Goal: Information Seeking & Learning: Learn about a topic

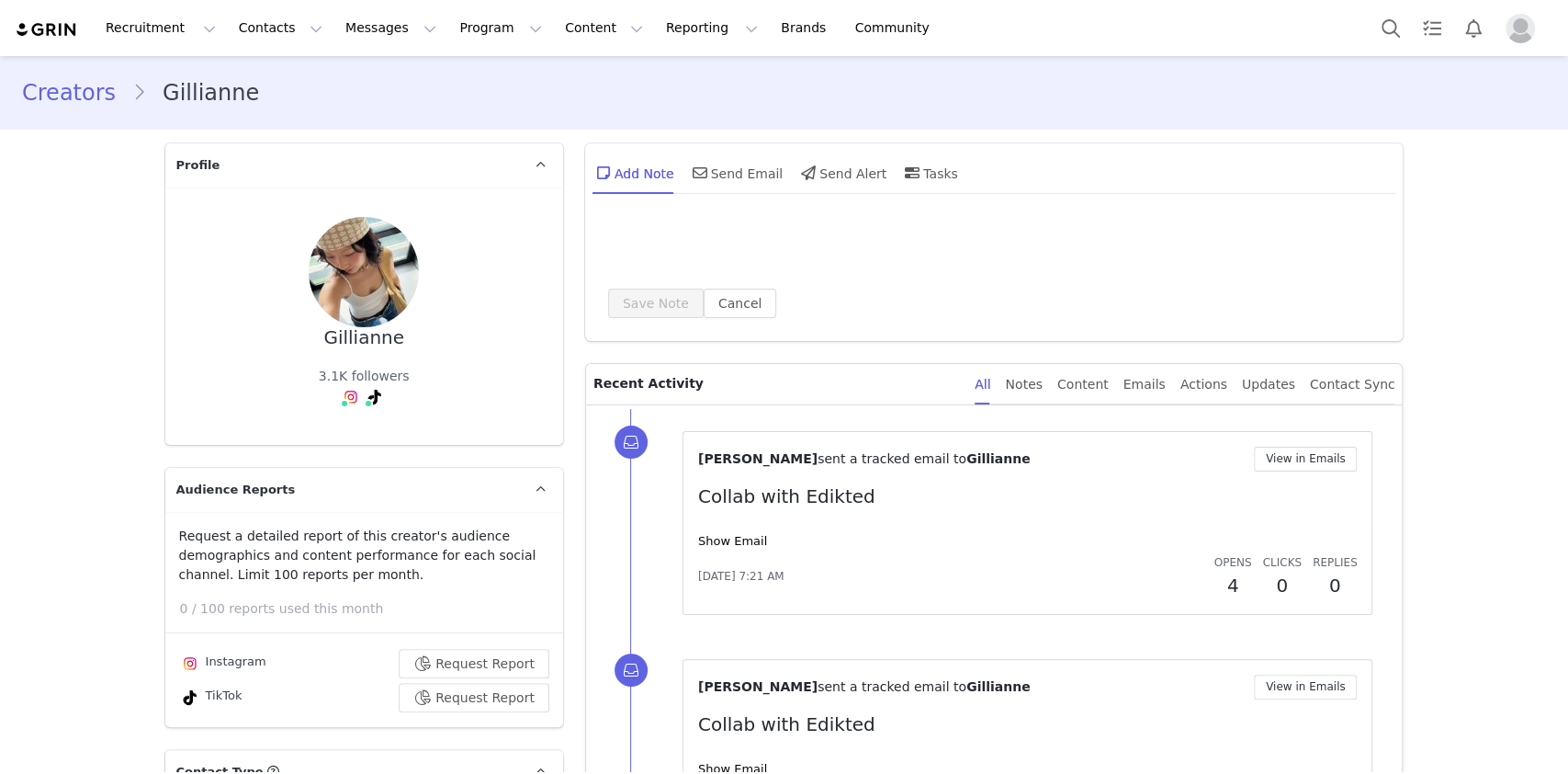
type input "+1 ([GEOGRAPHIC_DATA])"
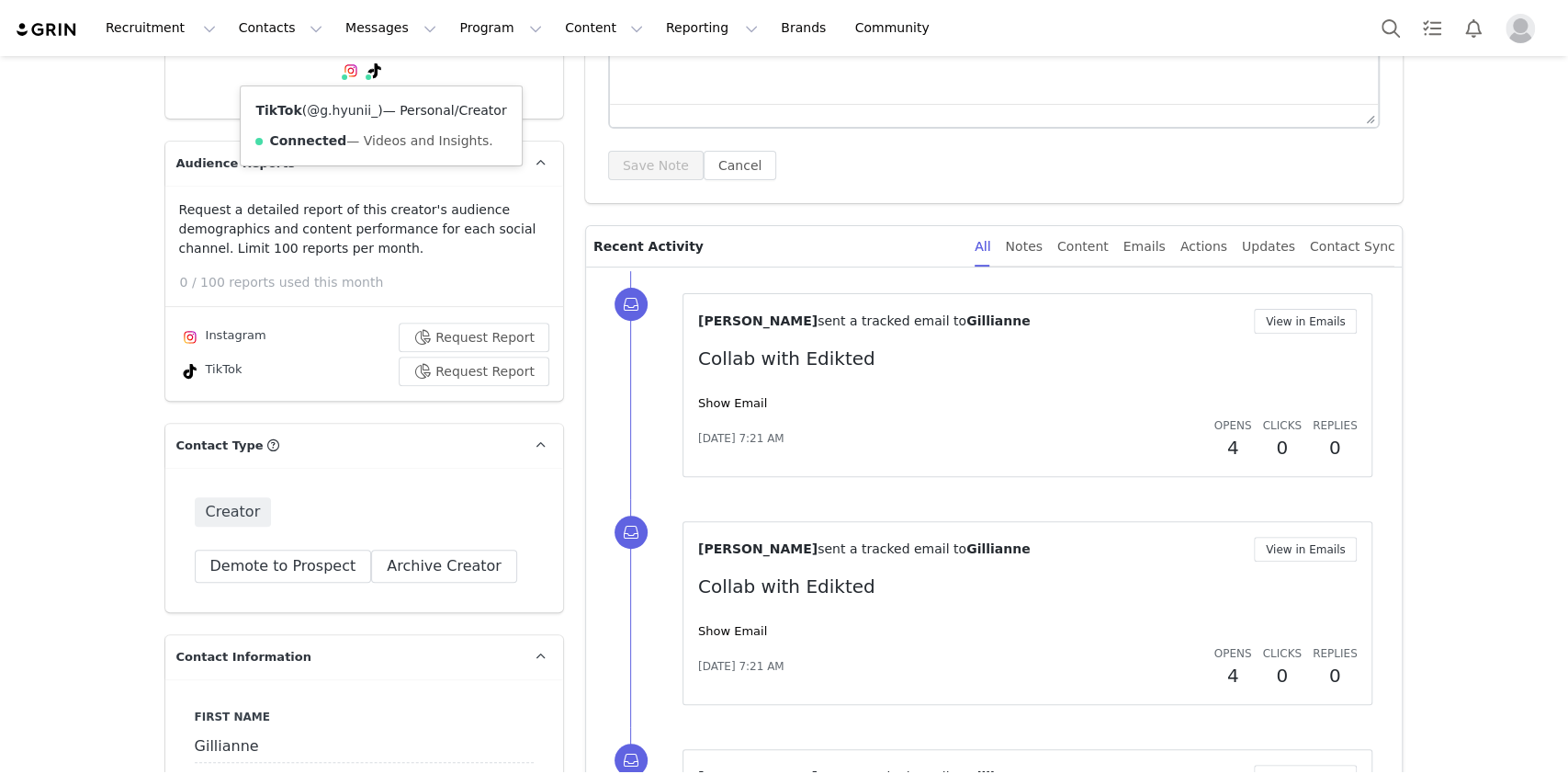
click at [353, 106] on link "@g.hyunii_" at bounding box center [342, 110] width 71 height 14
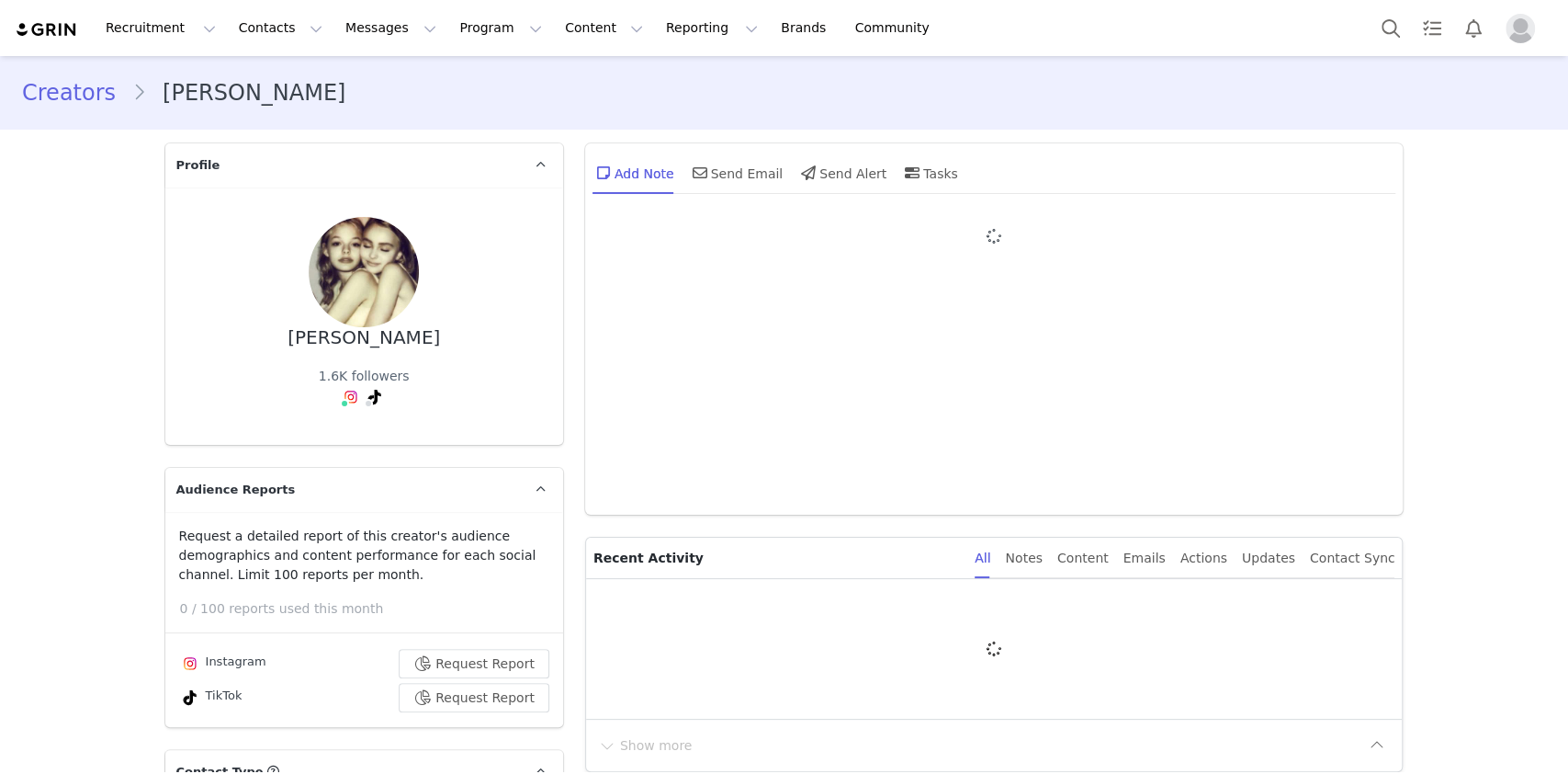
type input "+1 ([GEOGRAPHIC_DATA])"
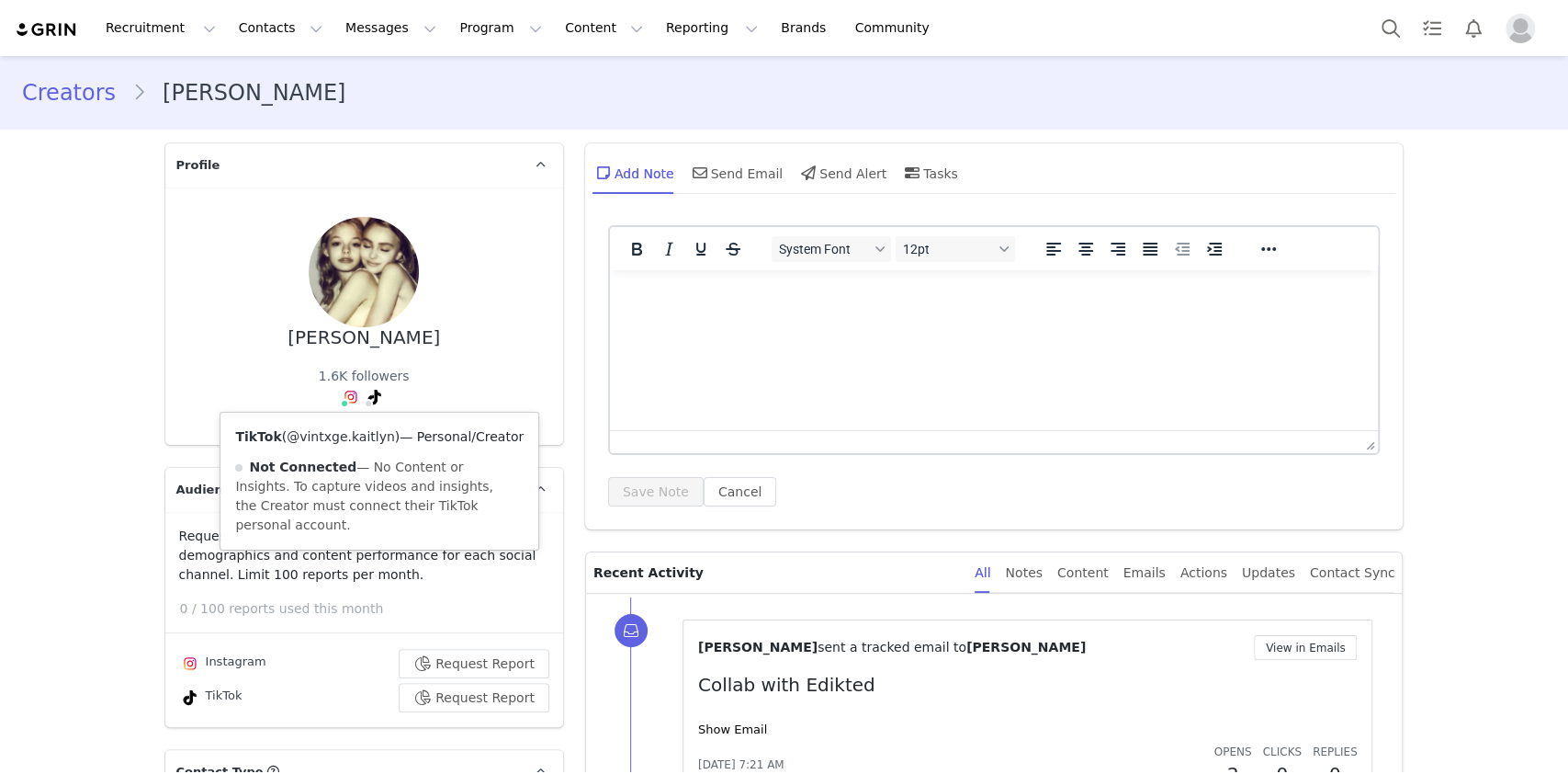
click at [346, 440] on link "@vintxge.kaitlyn" at bounding box center [340, 436] width 108 height 14
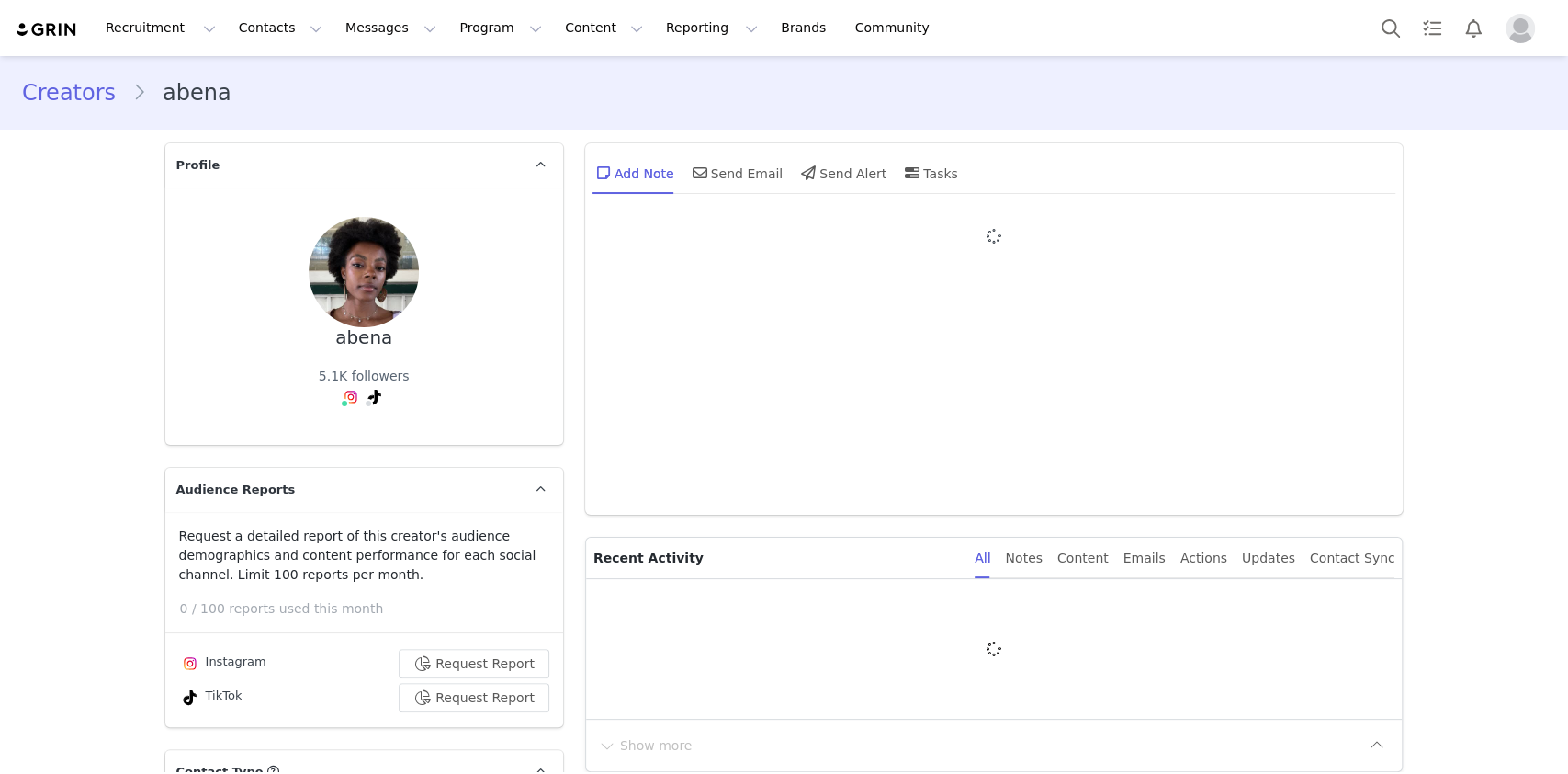
type input "+1 ([GEOGRAPHIC_DATA])"
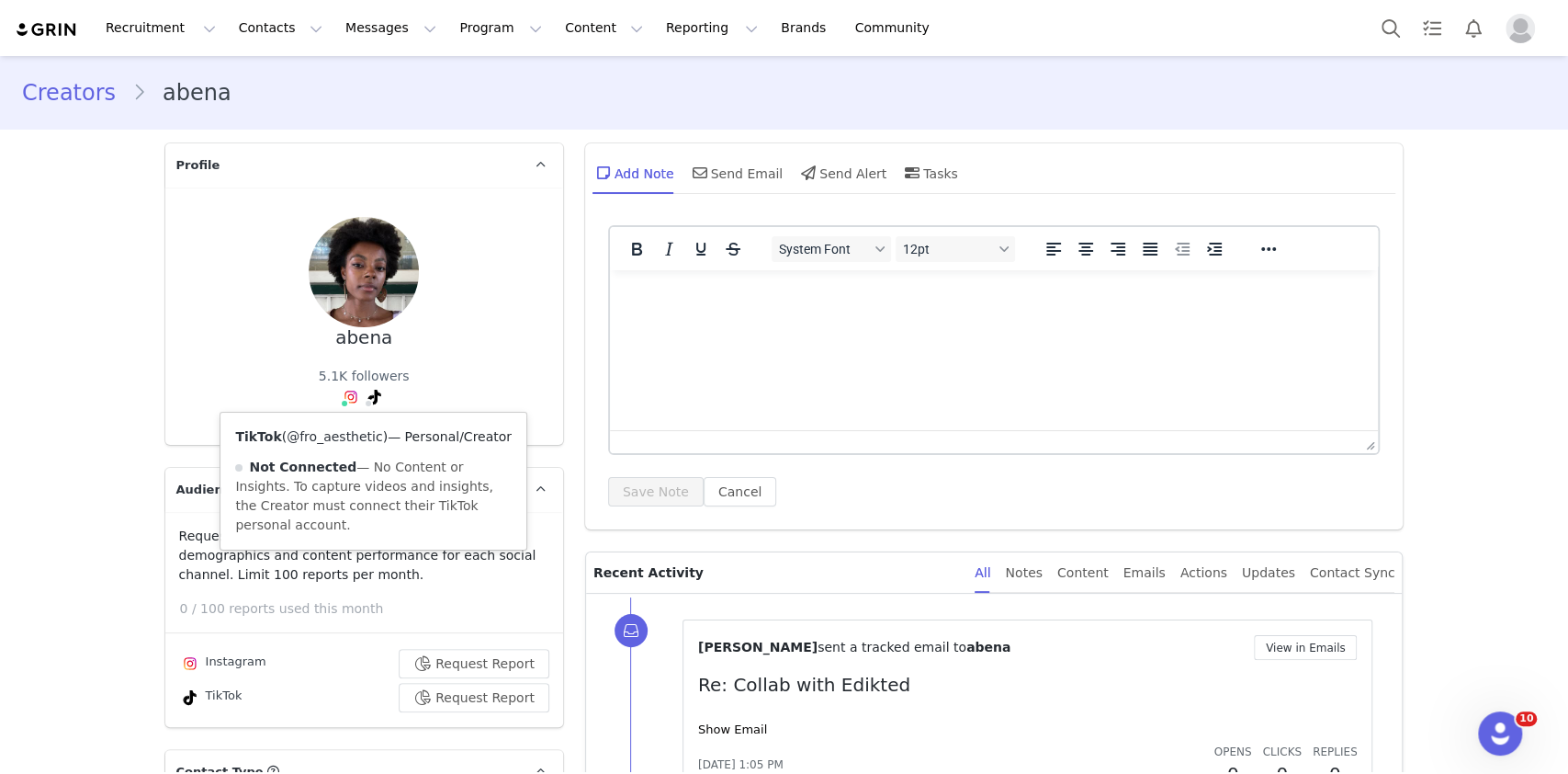
click at [354, 437] on link "@fro_aesthetic" at bounding box center [334, 436] width 96 height 14
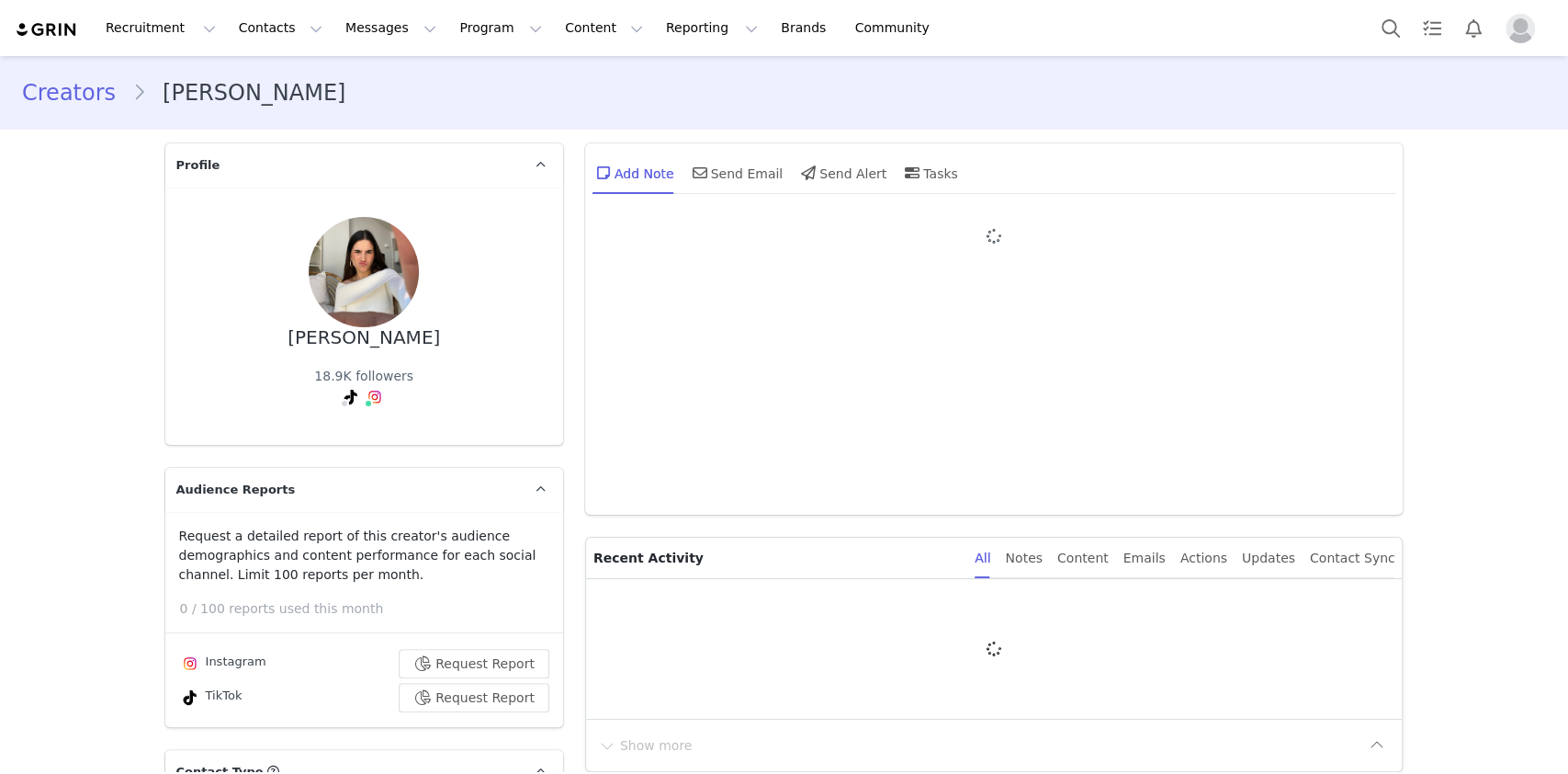
type input "+1 ([GEOGRAPHIC_DATA])"
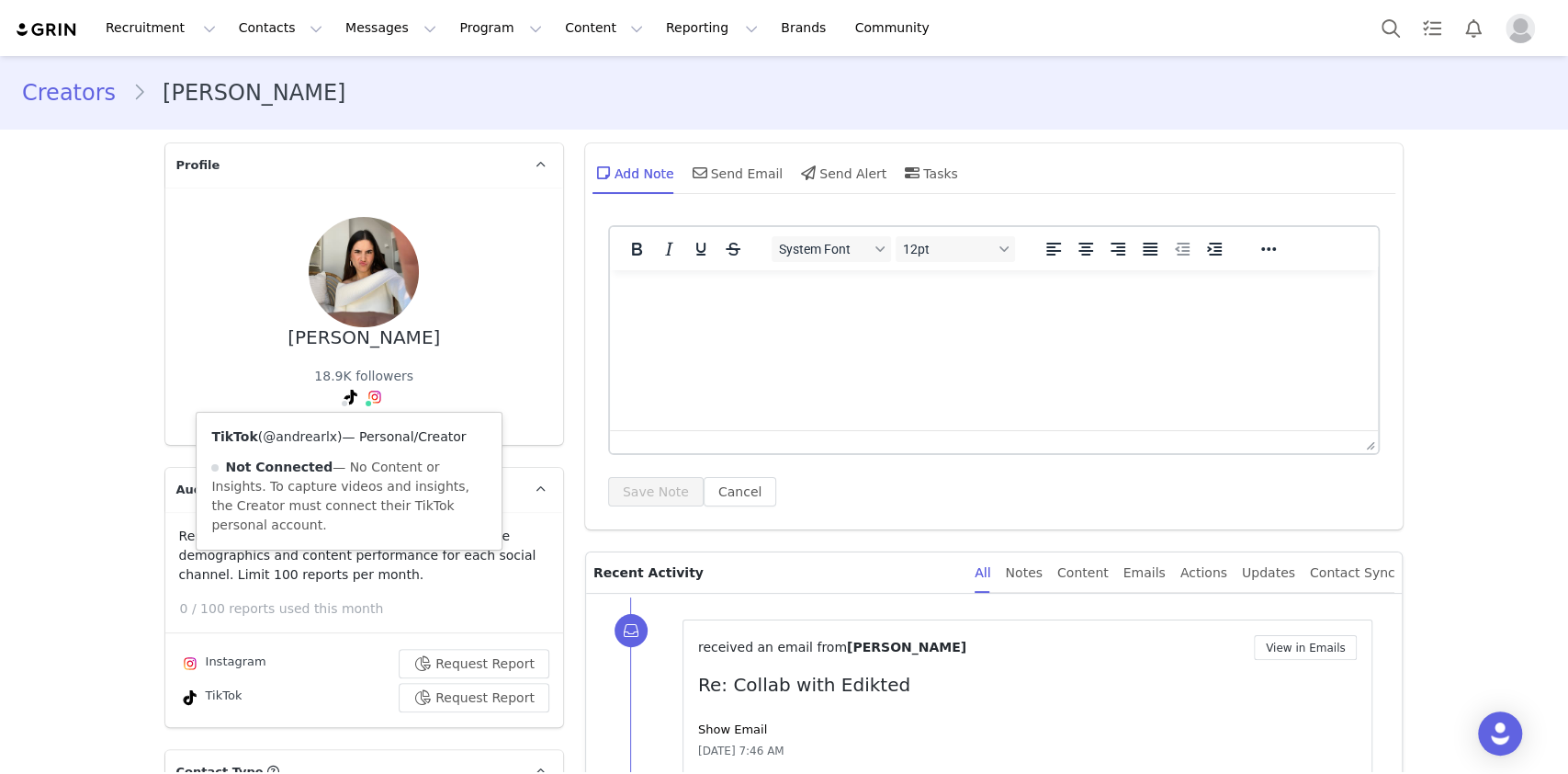
click at [316, 442] on link "@andrearlx" at bounding box center [300, 436] width 75 height 14
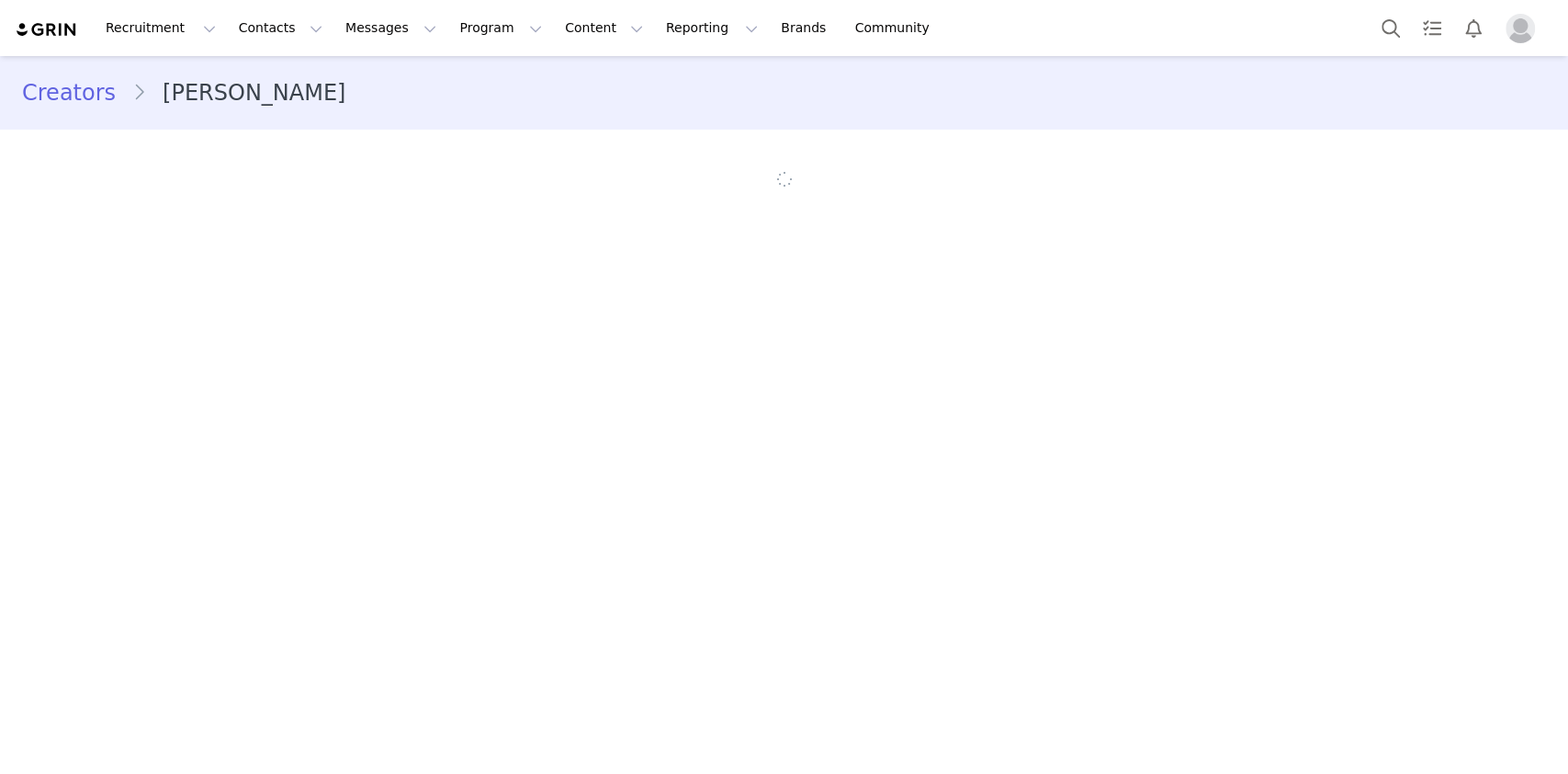
drag, startPoint x: 1039, startPoint y: 77, endPoint x: 993, endPoint y: 118, distance: 61.6
click at [1039, 77] on div "Creators [PERSON_NAME]" at bounding box center [784, 93] width 1524 height 33
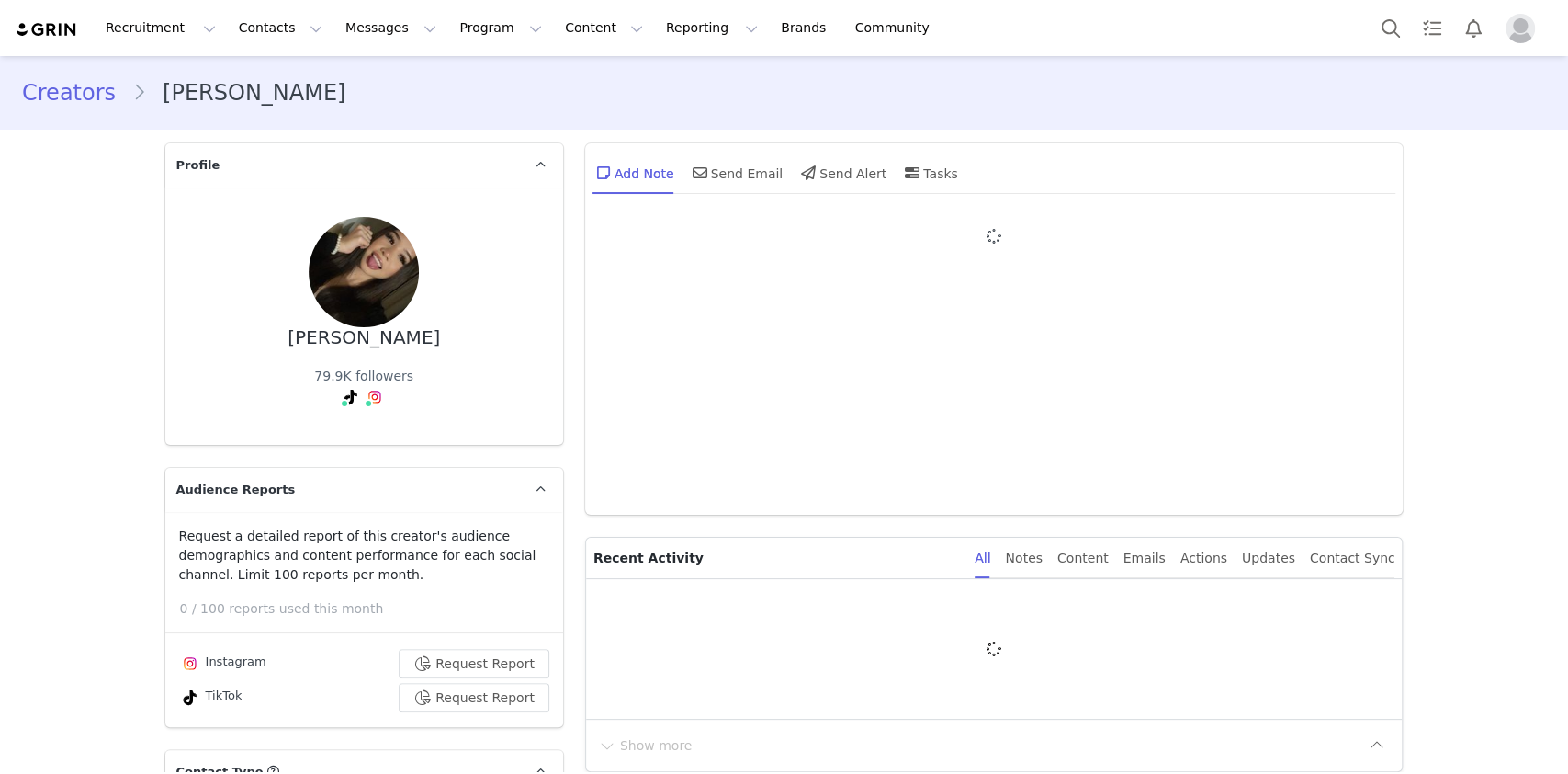
type input "+1 ([GEOGRAPHIC_DATA])"
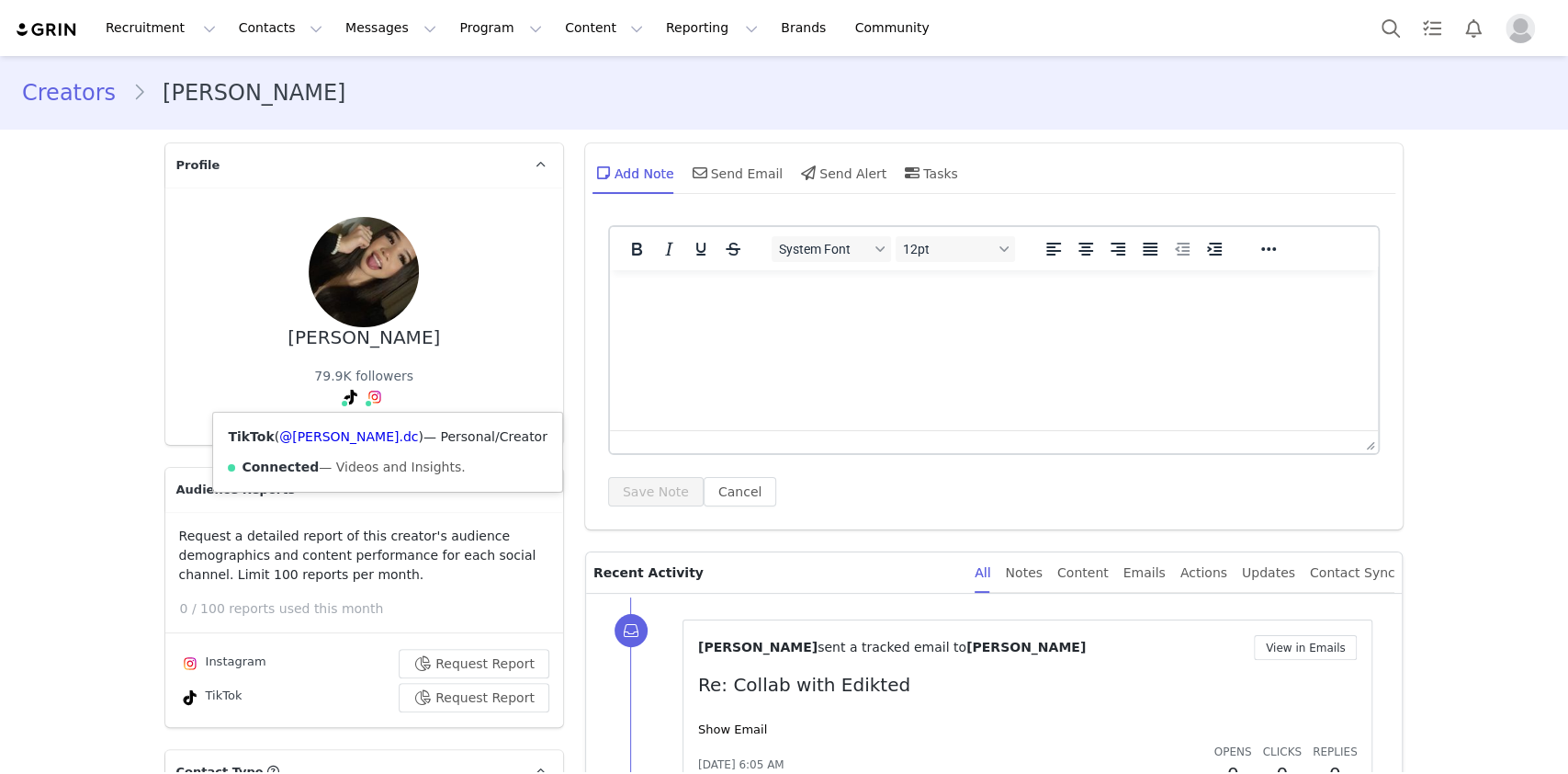
click at [313, 450] on div "TikTok ( @[PERSON_NAME].dc ) — Personal/Creator Connected — Videos and Insights." at bounding box center [387, 452] width 348 height 79
click at [314, 442] on link "@cassara.dc" at bounding box center [348, 436] width 139 height 14
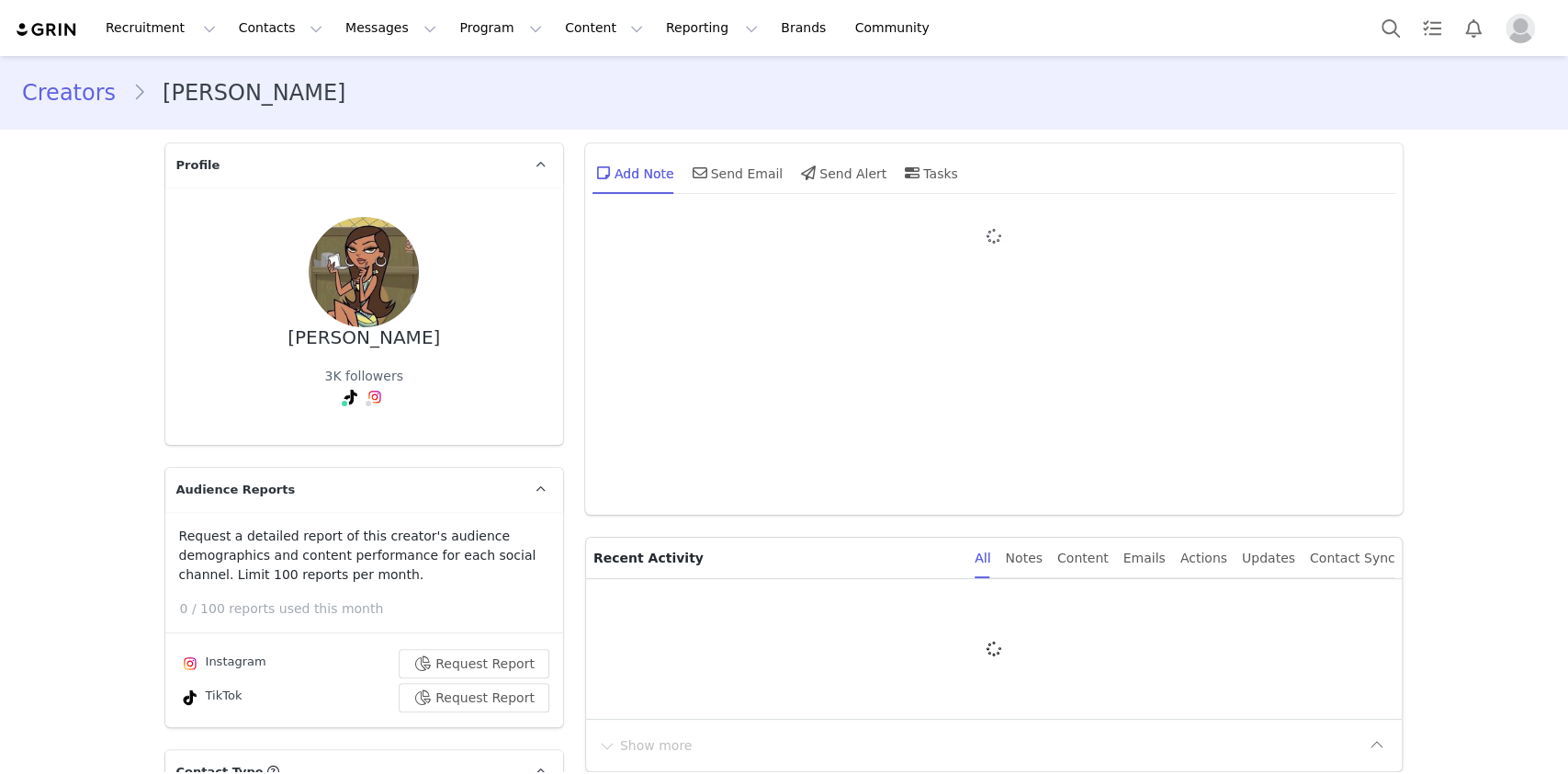
type input "+1 ([GEOGRAPHIC_DATA])"
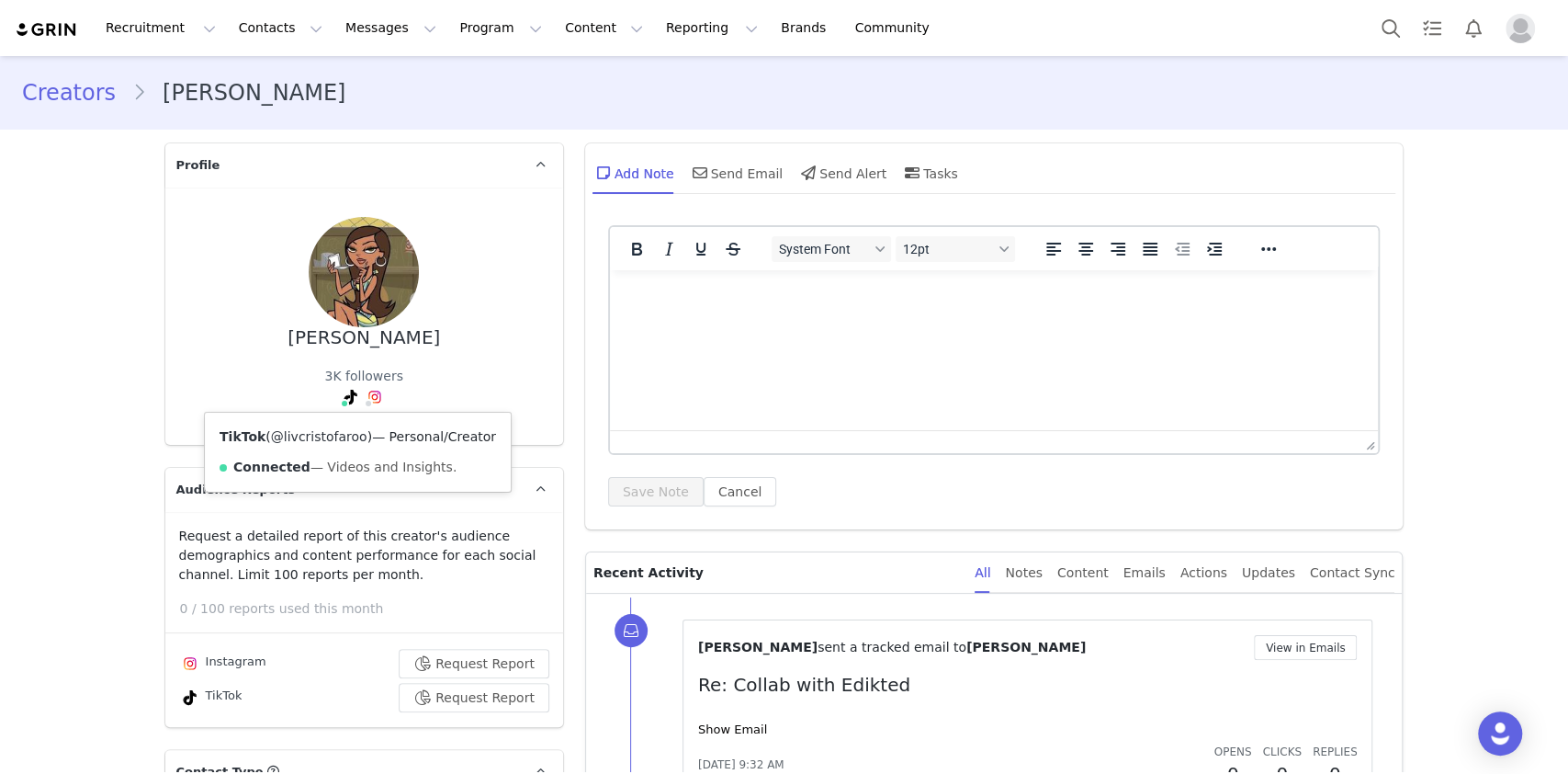
click at [329, 430] on link "@livcristofaroo" at bounding box center [319, 436] width 97 height 14
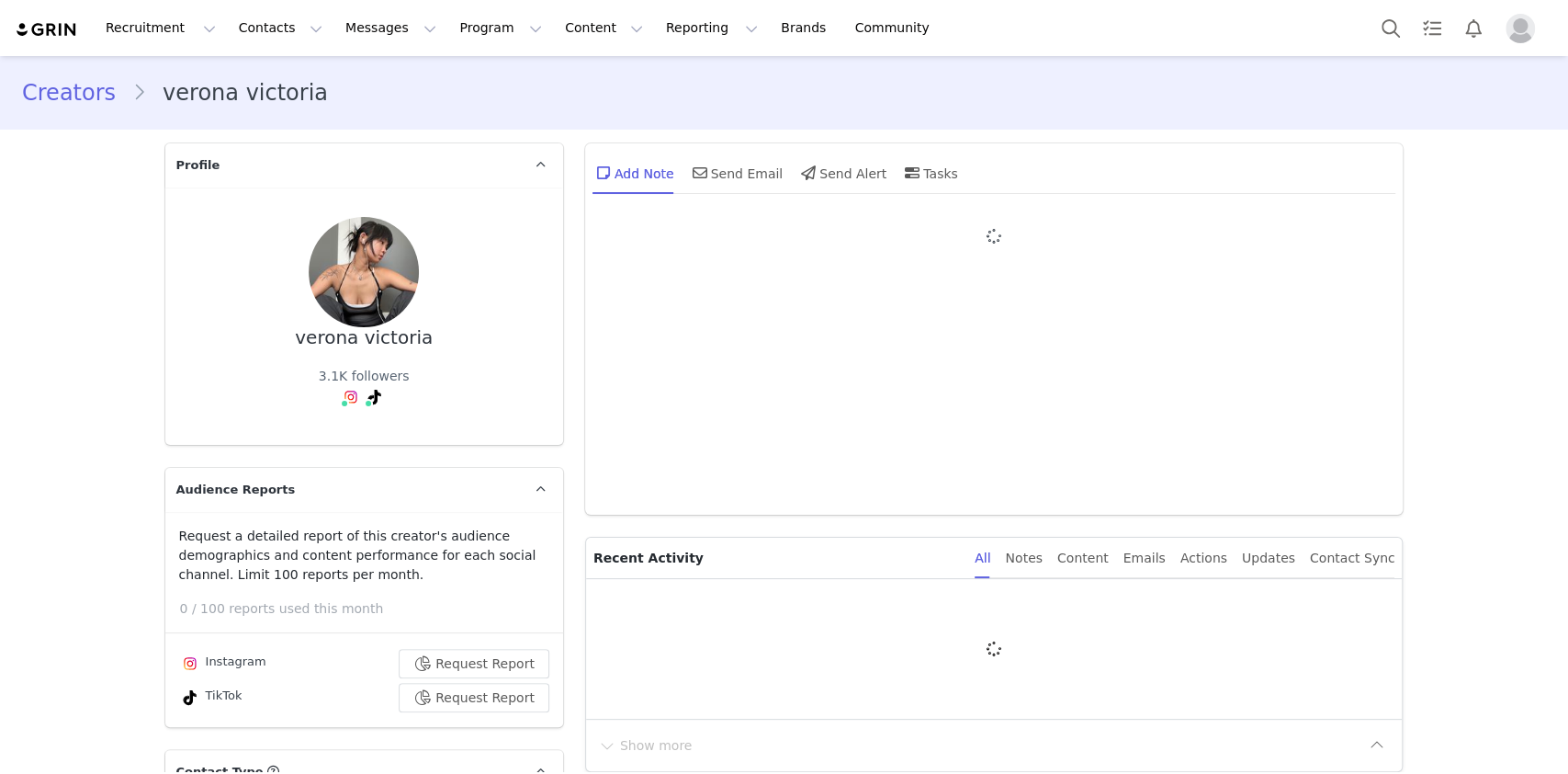
type input "+1 ([GEOGRAPHIC_DATA])"
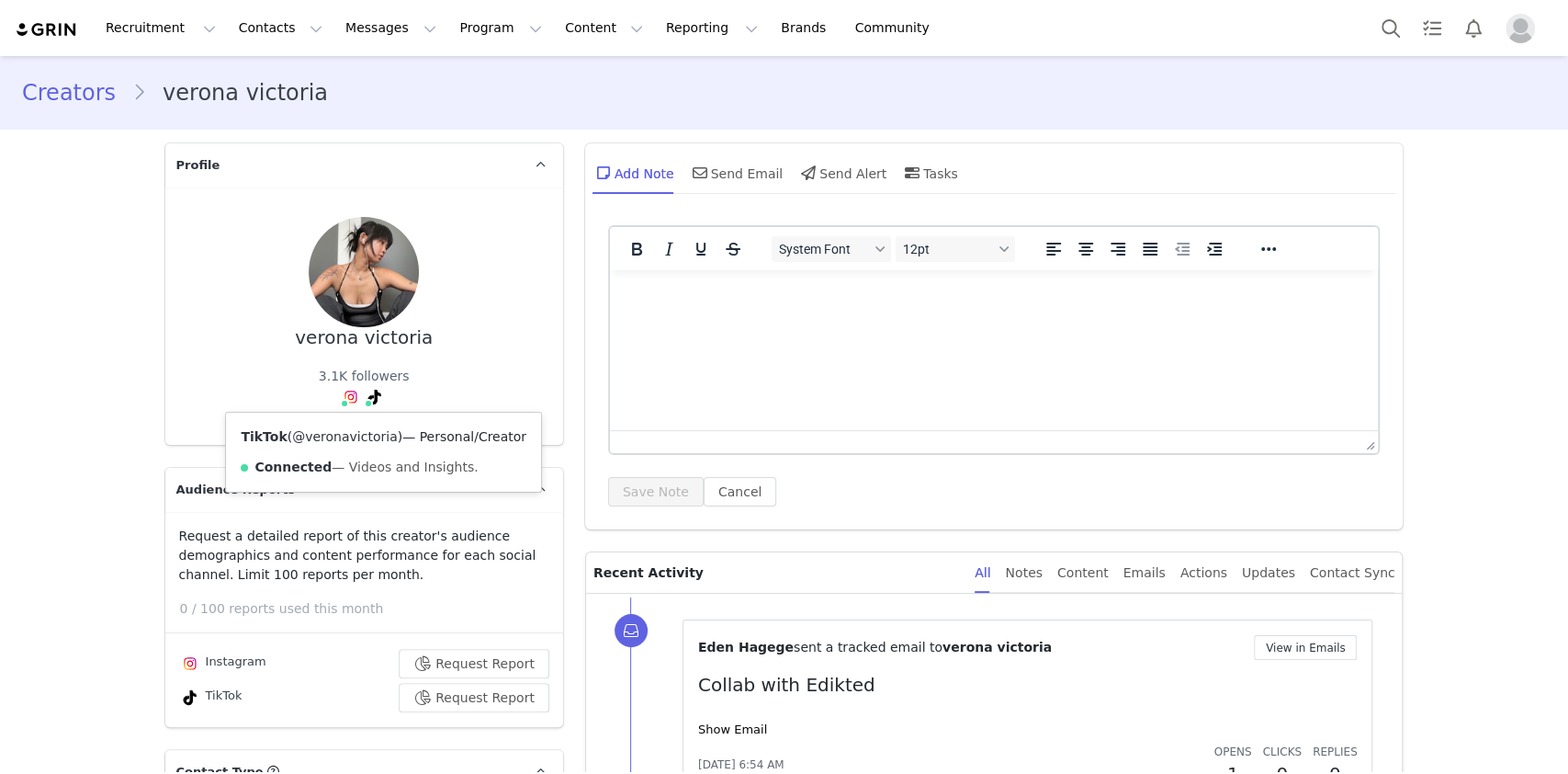
click at [347, 435] on link "@veronavictoria" at bounding box center [345, 436] width 106 height 14
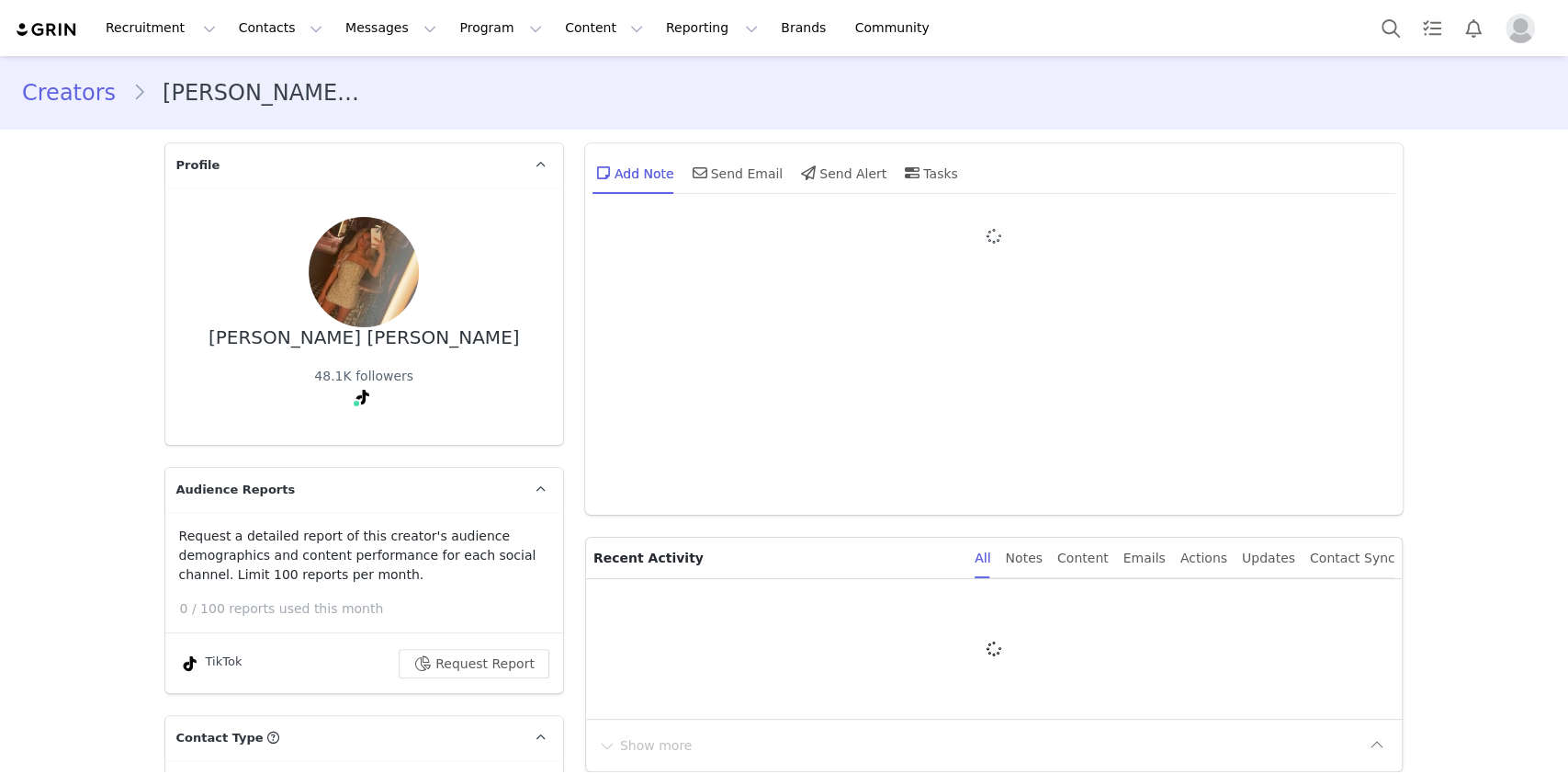
type input "+1 ([GEOGRAPHIC_DATA])"
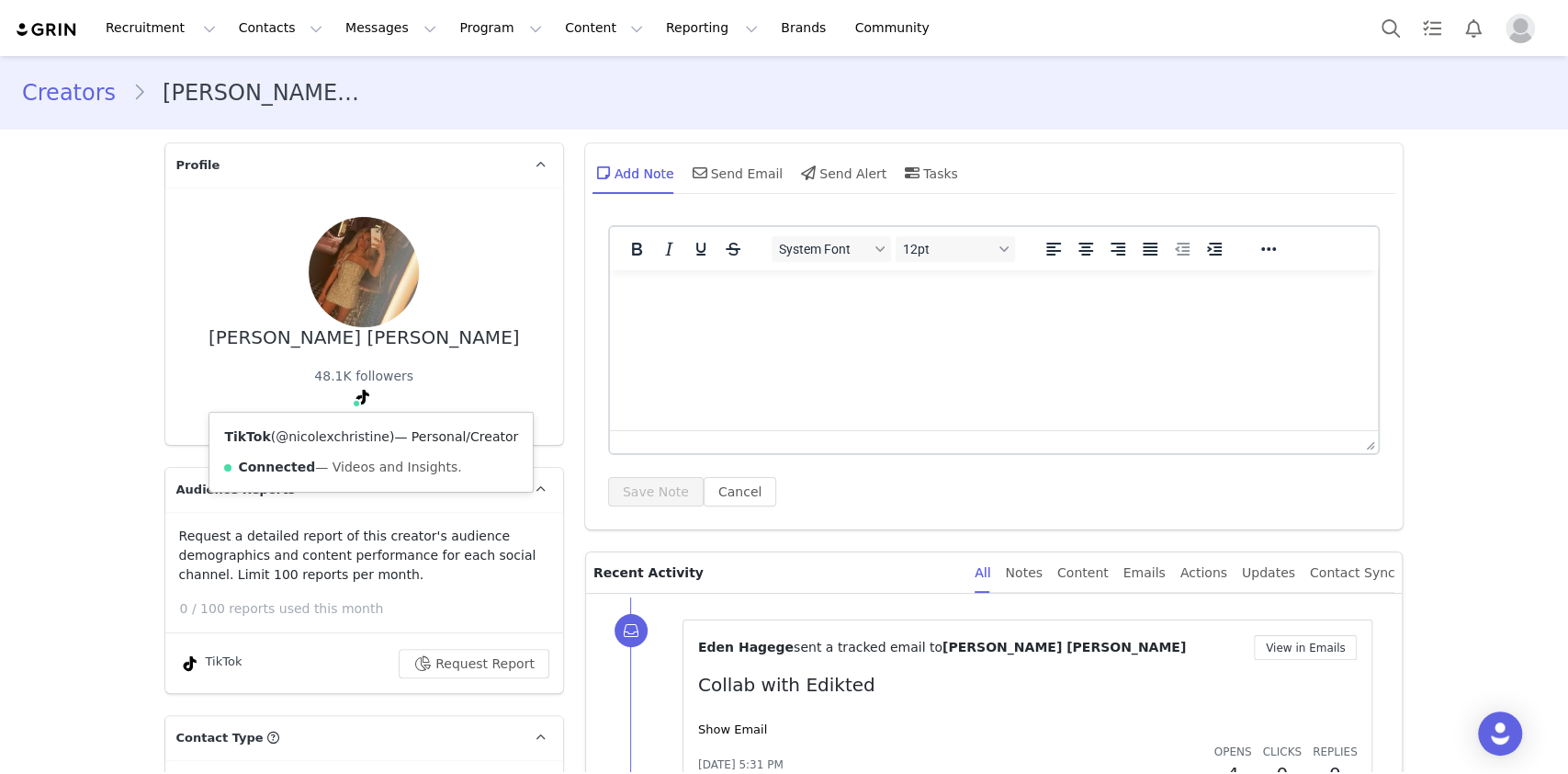
click at [346, 436] on link "@nicolexchristine" at bounding box center [332, 436] width 114 height 14
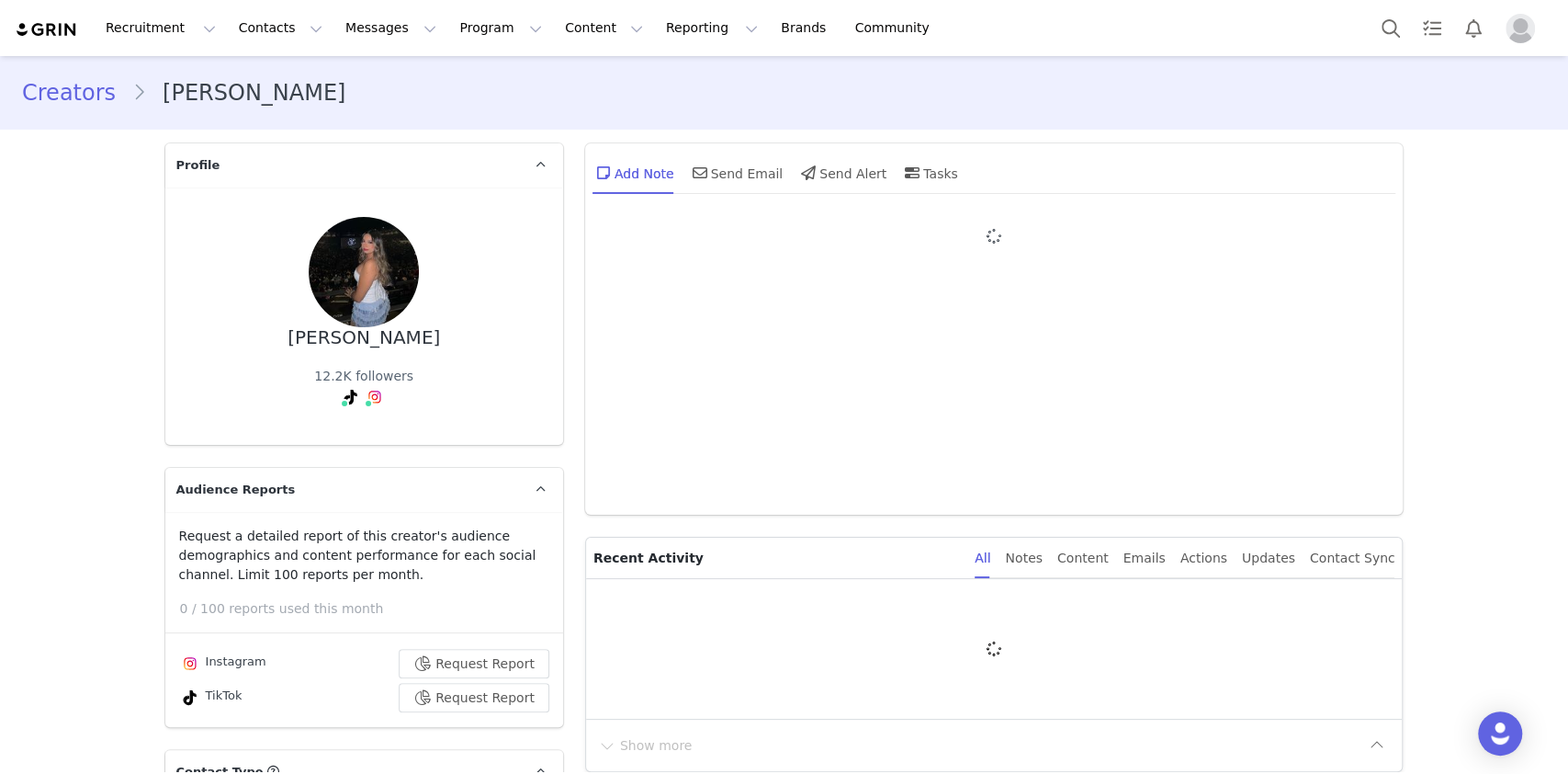
type input "+1 ([GEOGRAPHIC_DATA])"
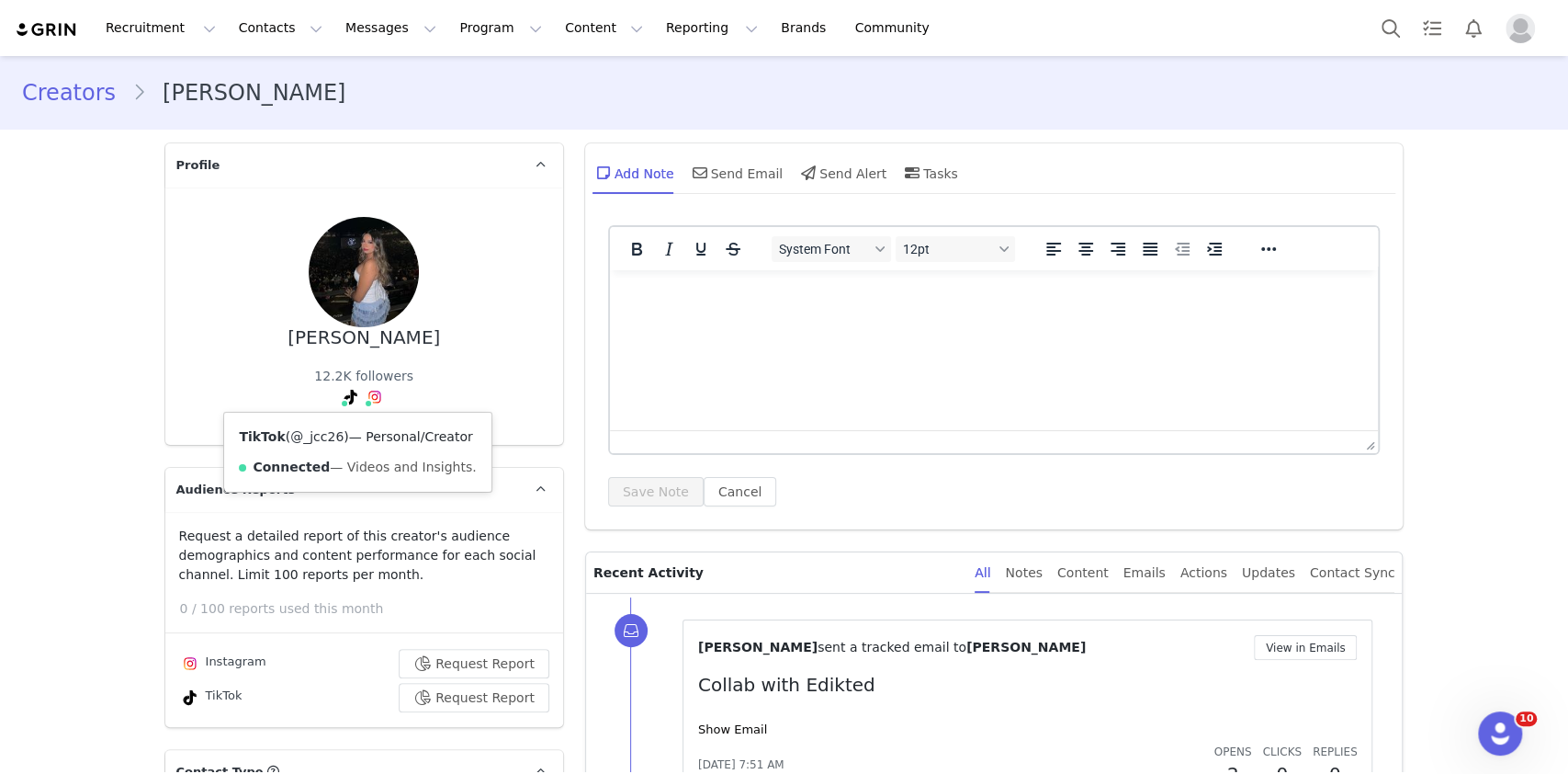
click at [306, 434] on link "@_jcc26" at bounding box center [317, 436] width 54 height 14
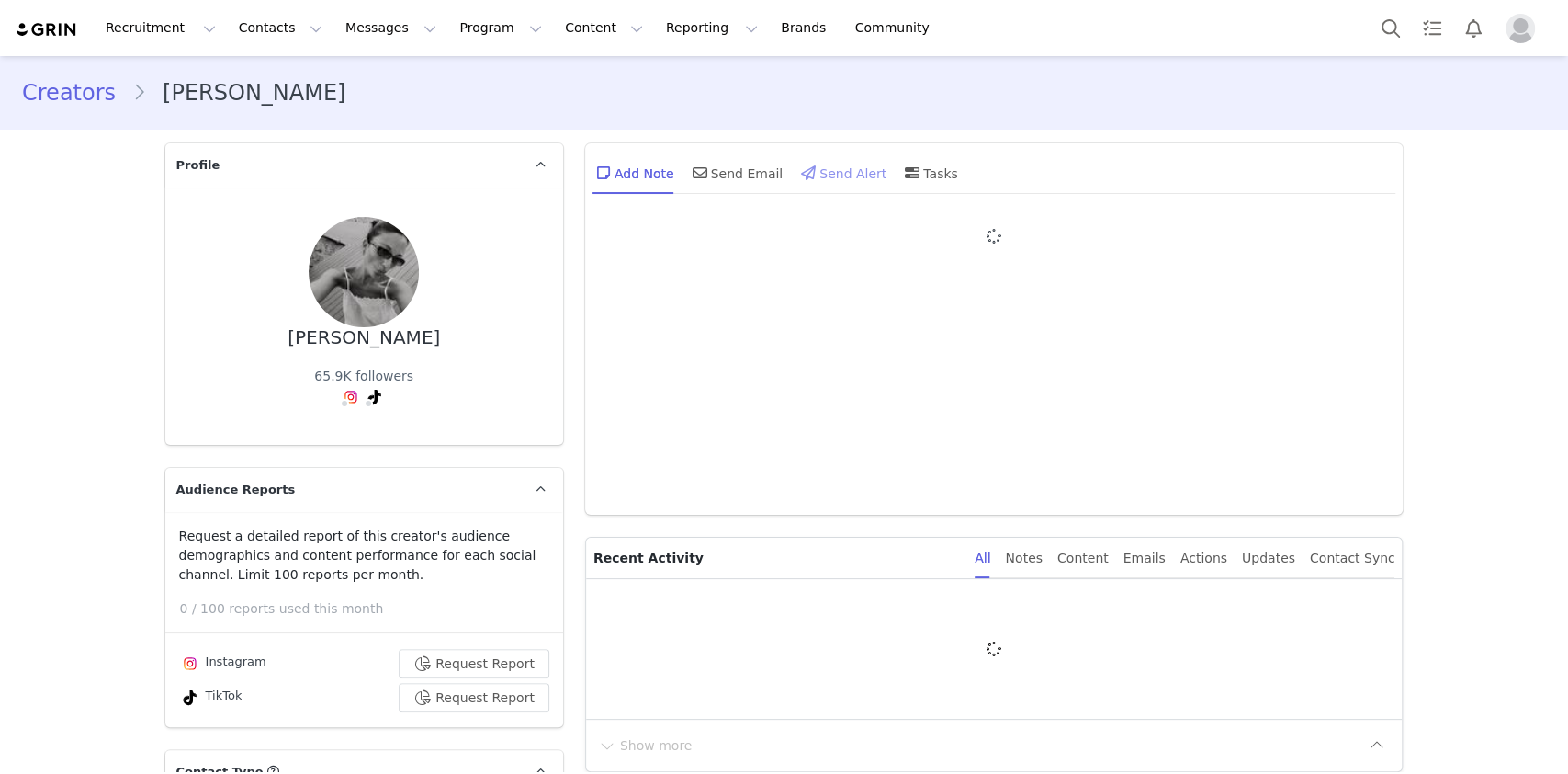
type input "+1 ([GEOGRAPHIC_DATA])"
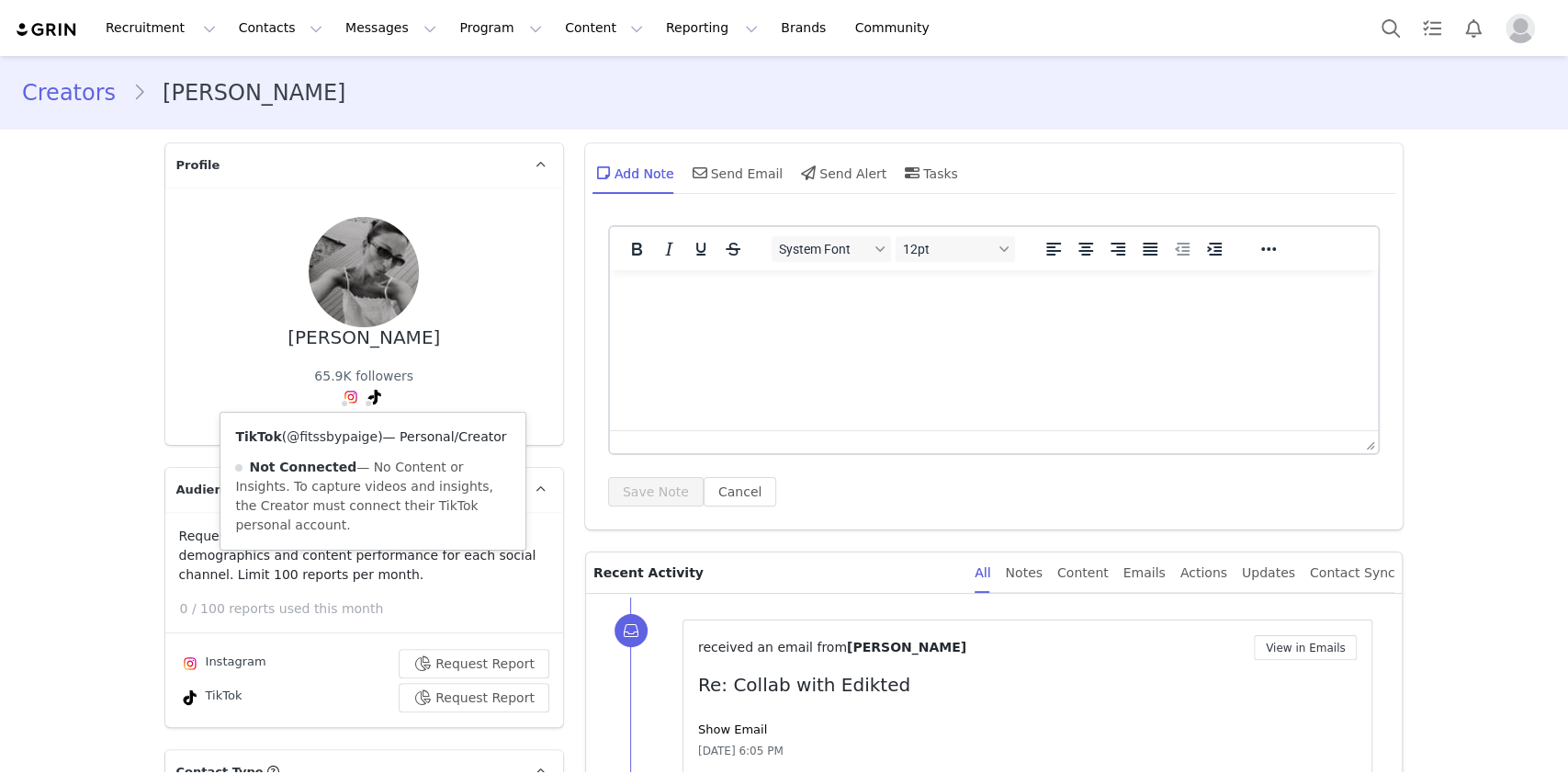
click at [331, 441] on link "@fitssbypaige" at bounding box center [332, 436] width 91 height 14
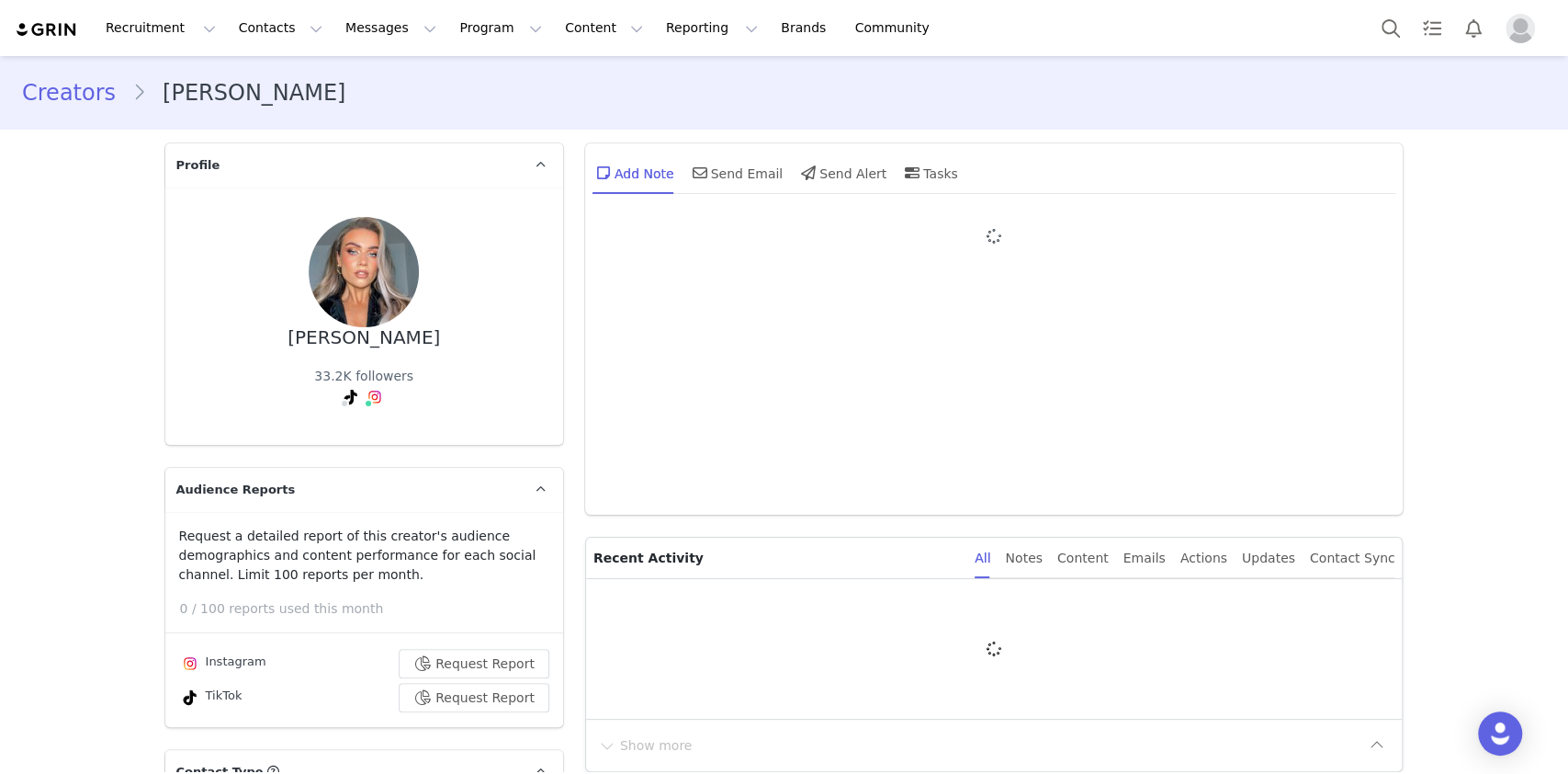
type input "+1 ([GEOGRAPHIC_DATA])"
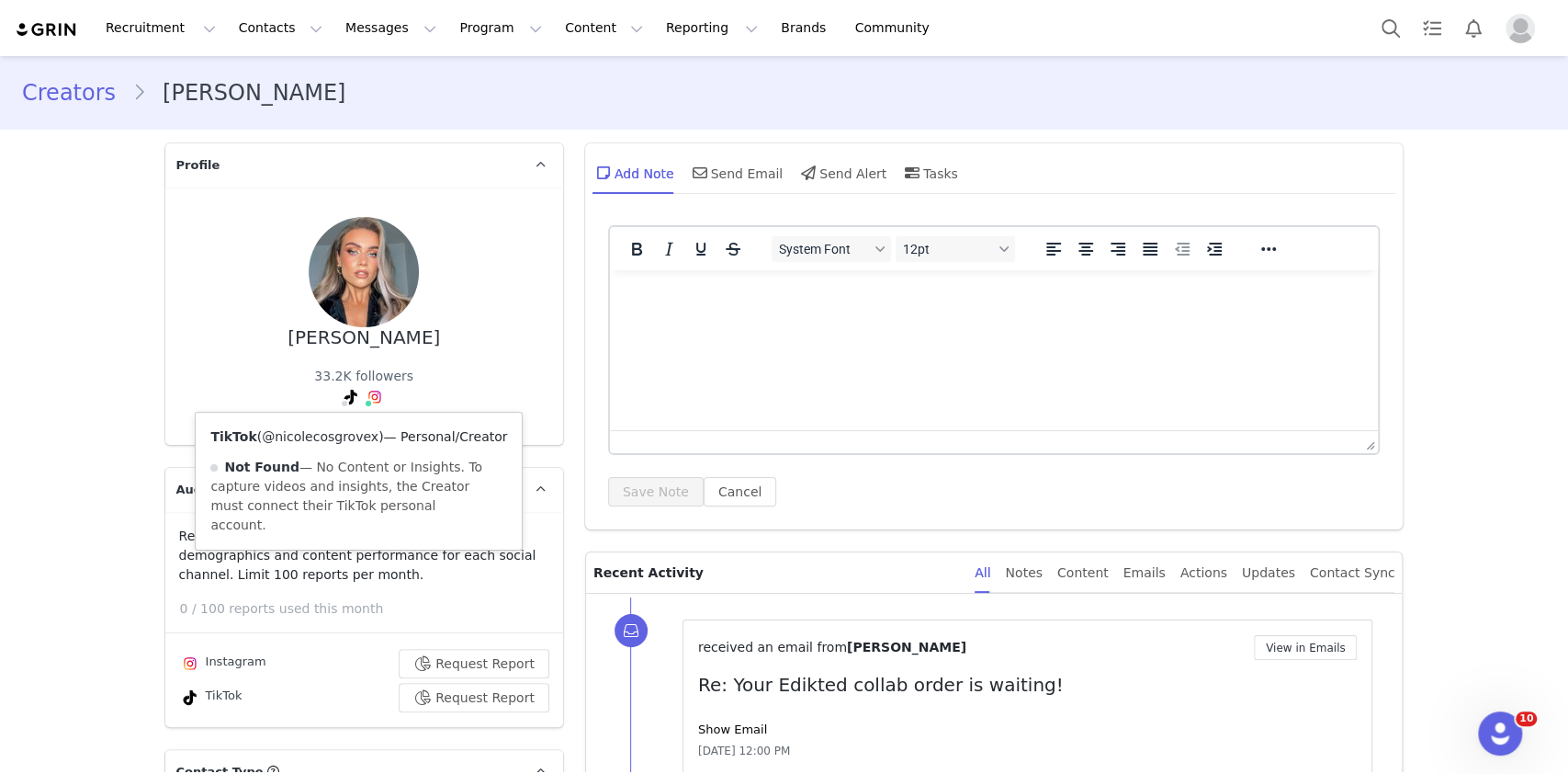
click at [331, 439] on link "@nicolecosgrovex" at bounding box center [320, 436] width 117 height 14
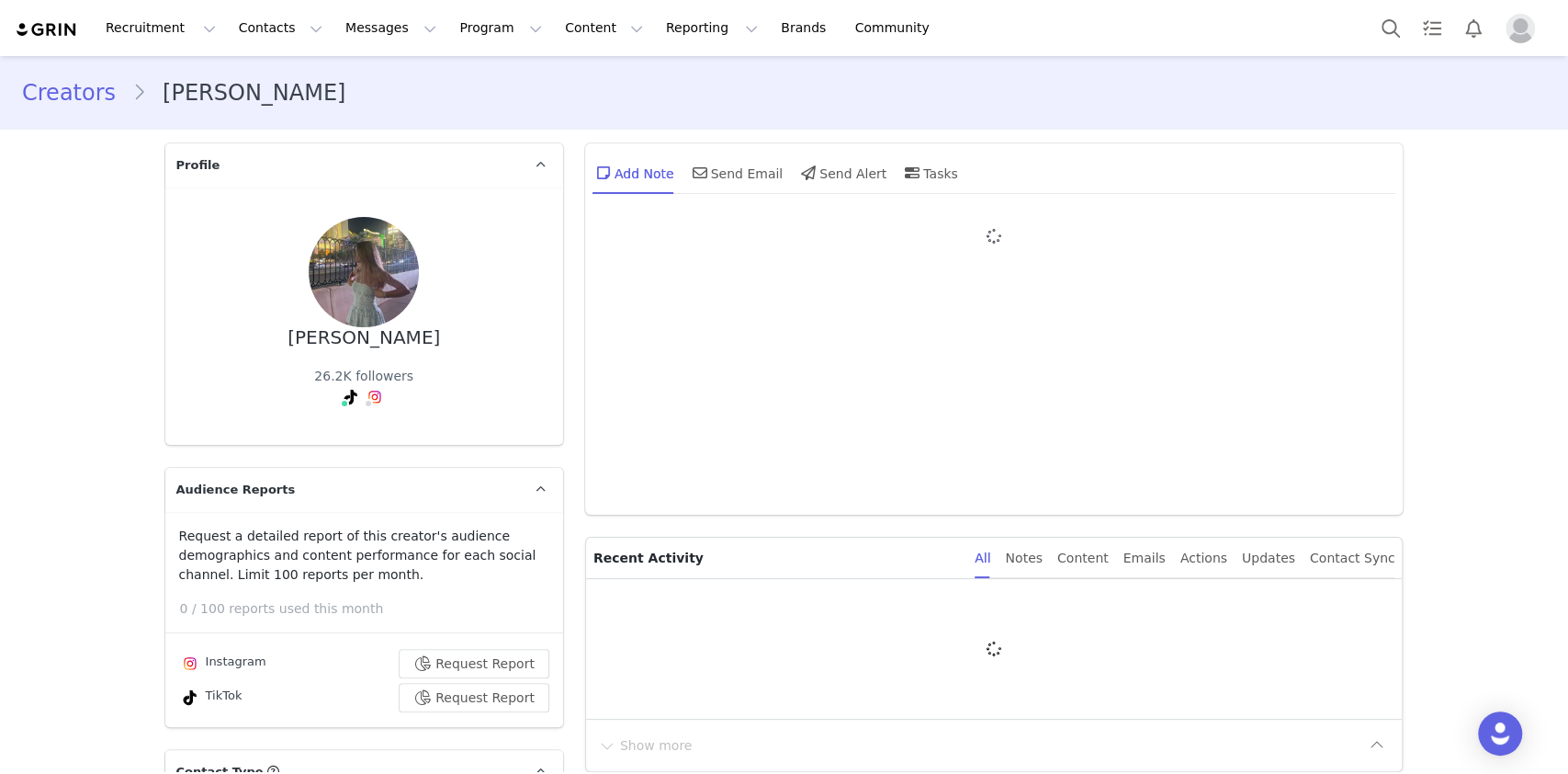
type input "+1 ([GEOGRAPHIC_DATA])"
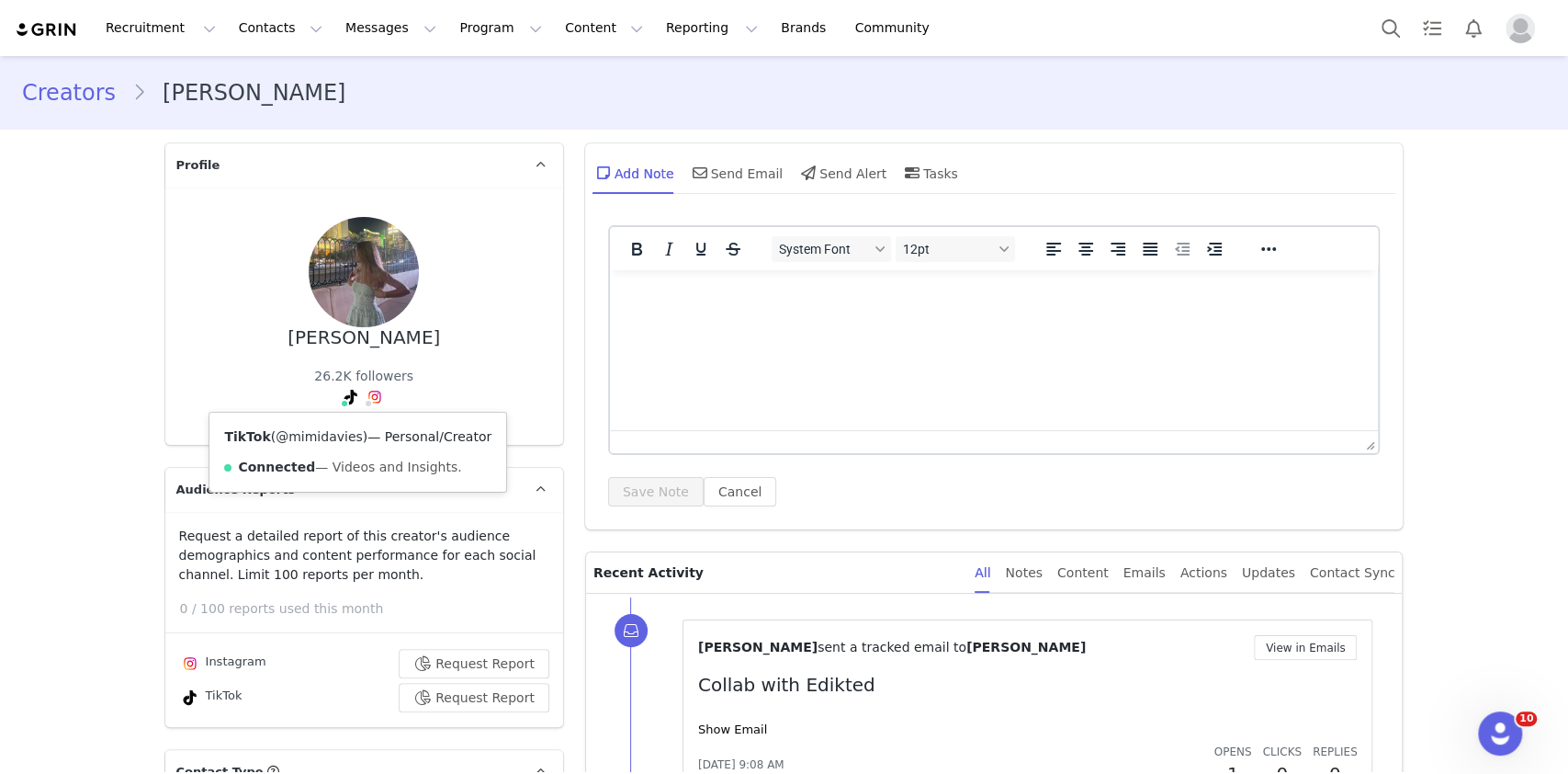
click at [327, 433] on link "@mimidavies" at bounding box center [318, 436] width 87 height 14
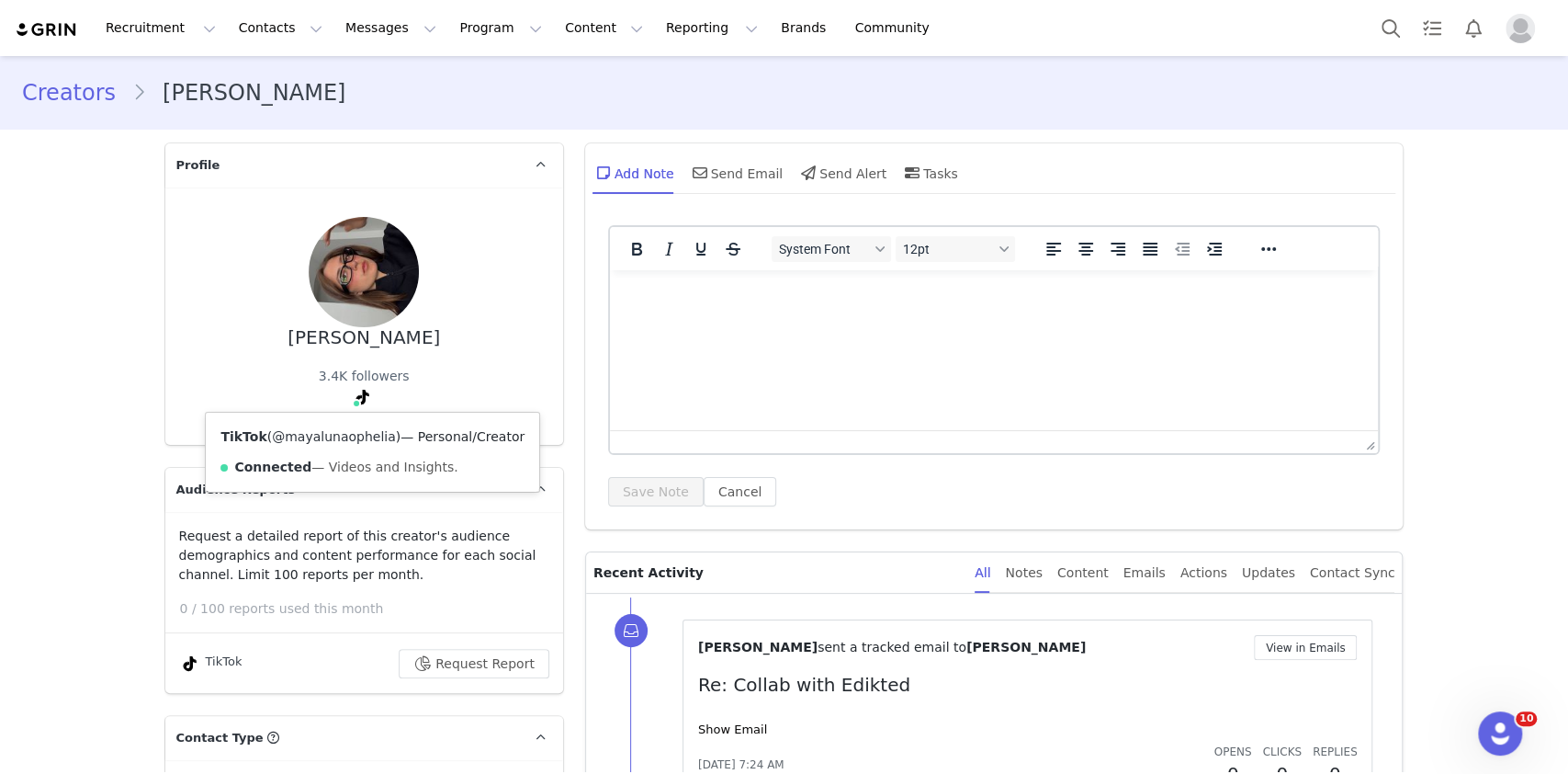
click at [345, 436] on link "@mayalunaophelia" at bounding box center [334, 436] width 124 height 14
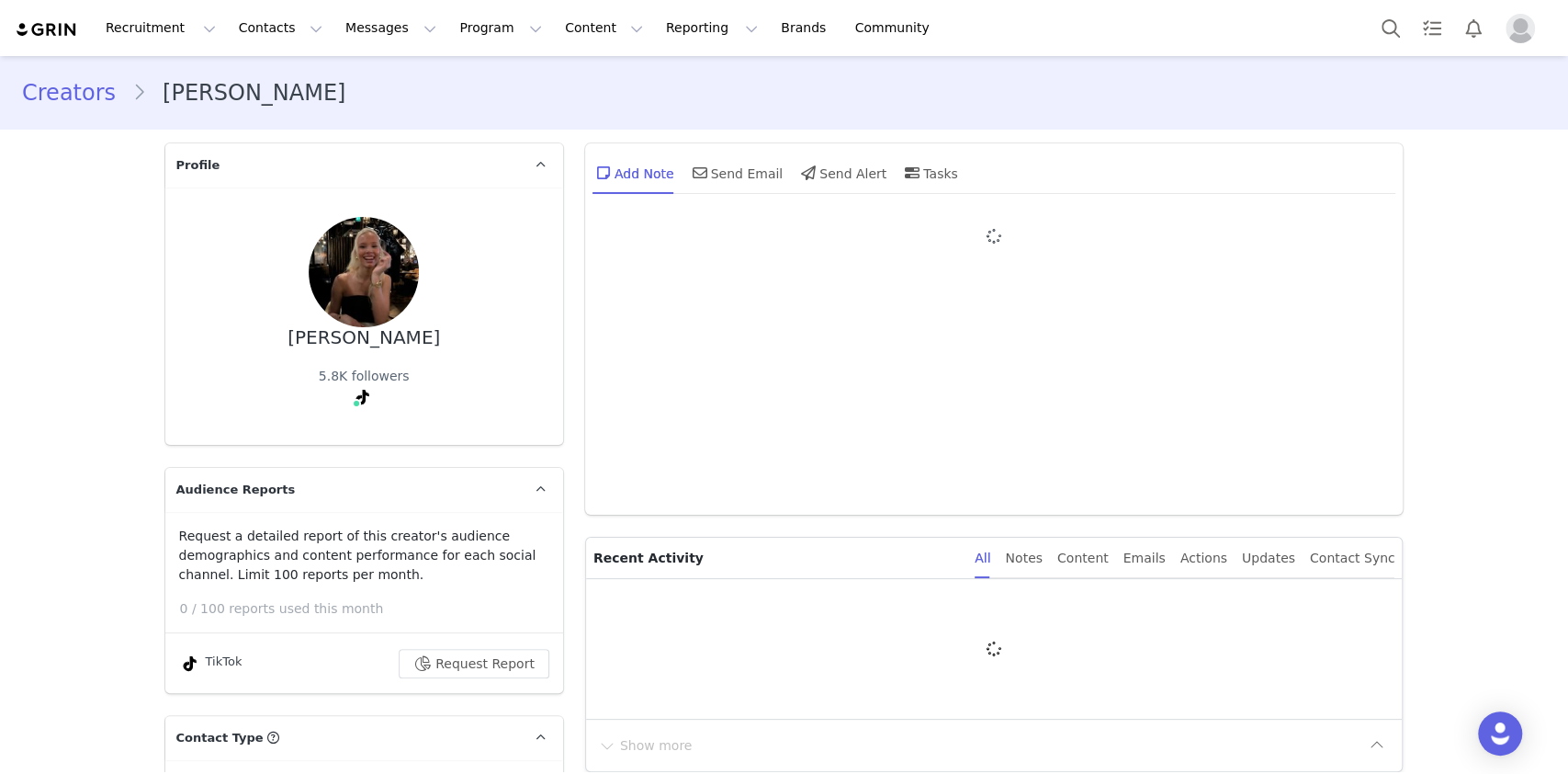
type input "+1 ([GEOGRAPHIC_DATA])"
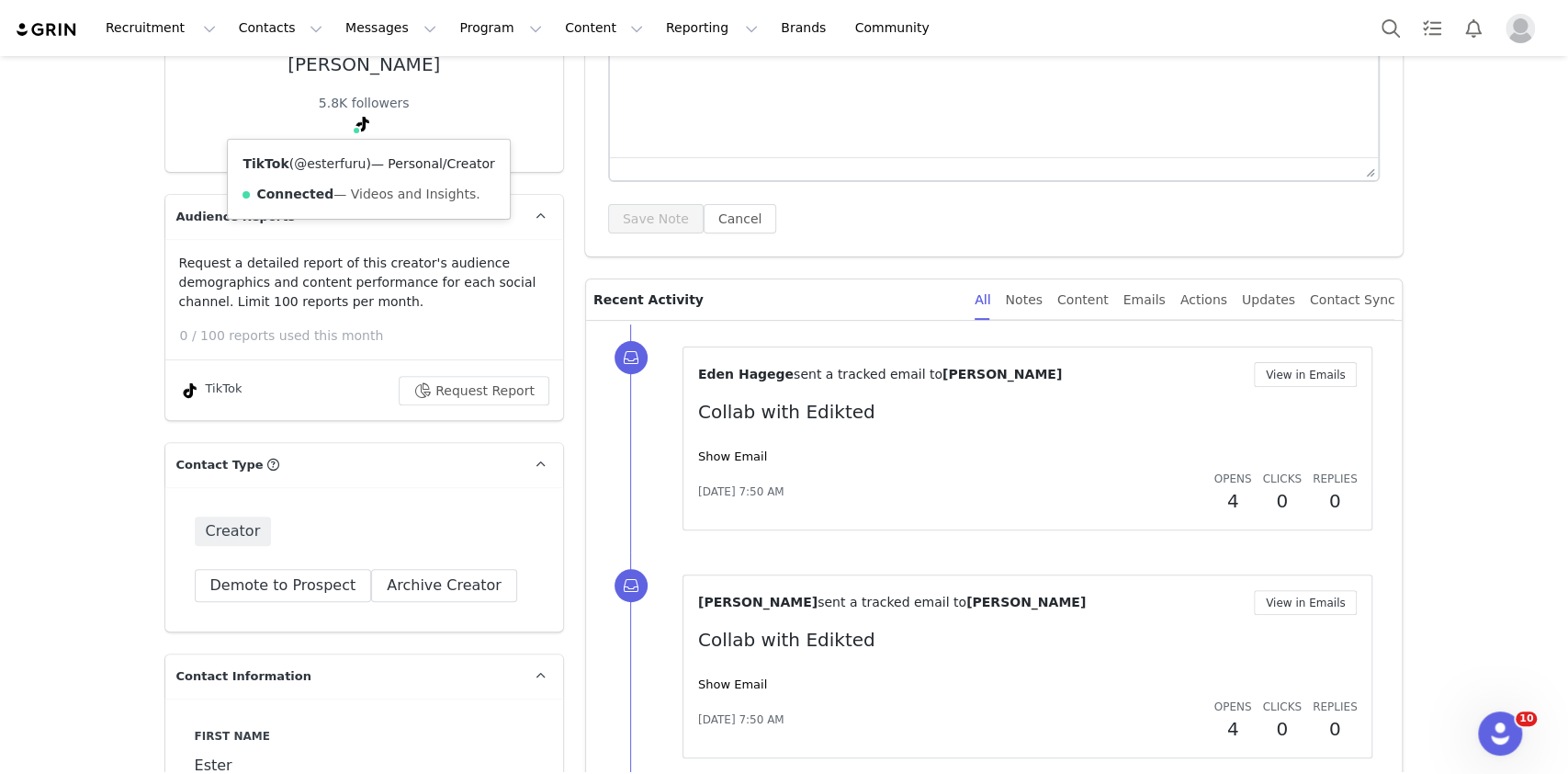
click at [344, 163] on link "@esterfuru" at bounding box center [330, 162] width 72 height 14
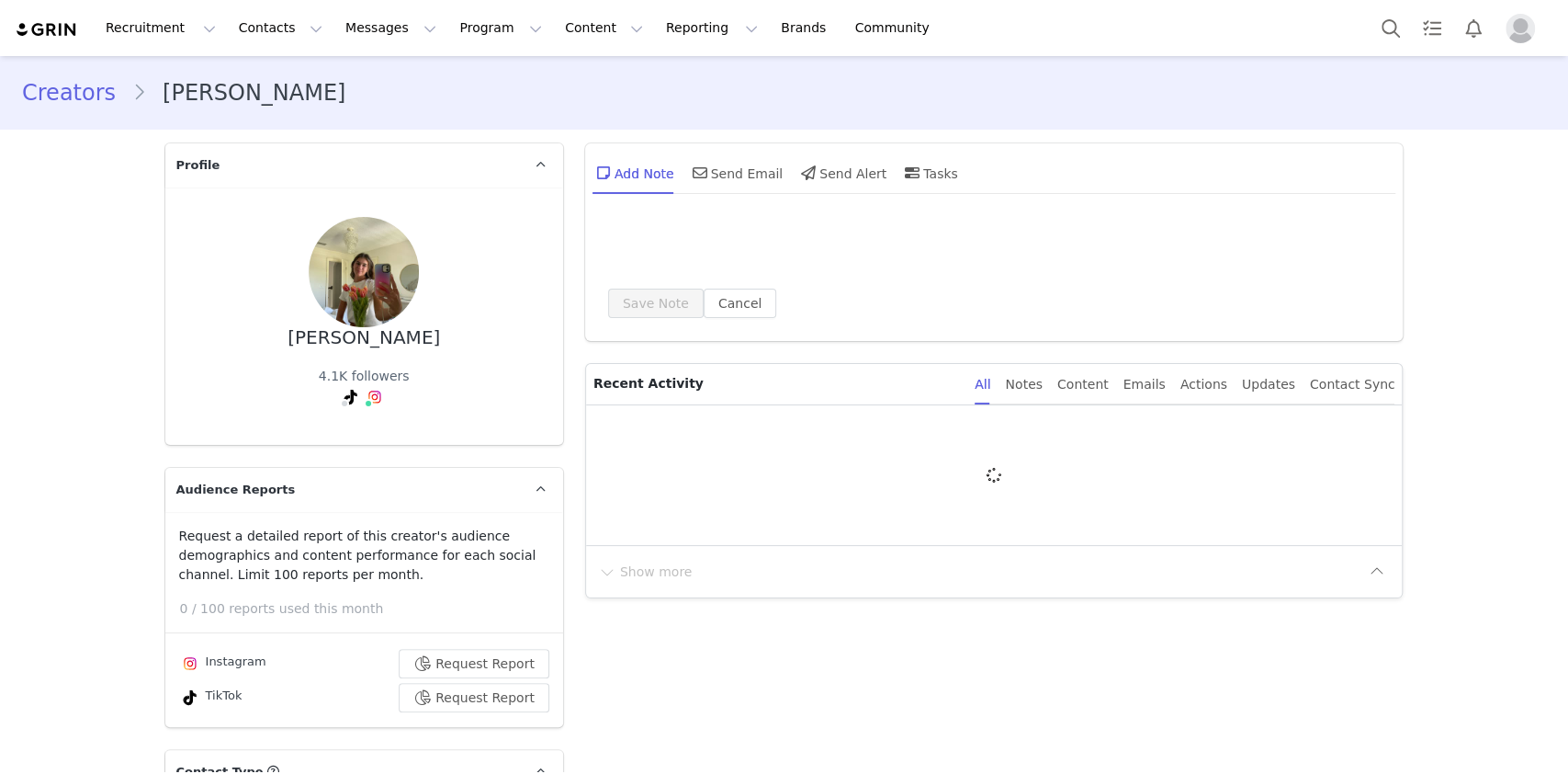
type input "+1 ([GEOGRAPHIC_DATA])"
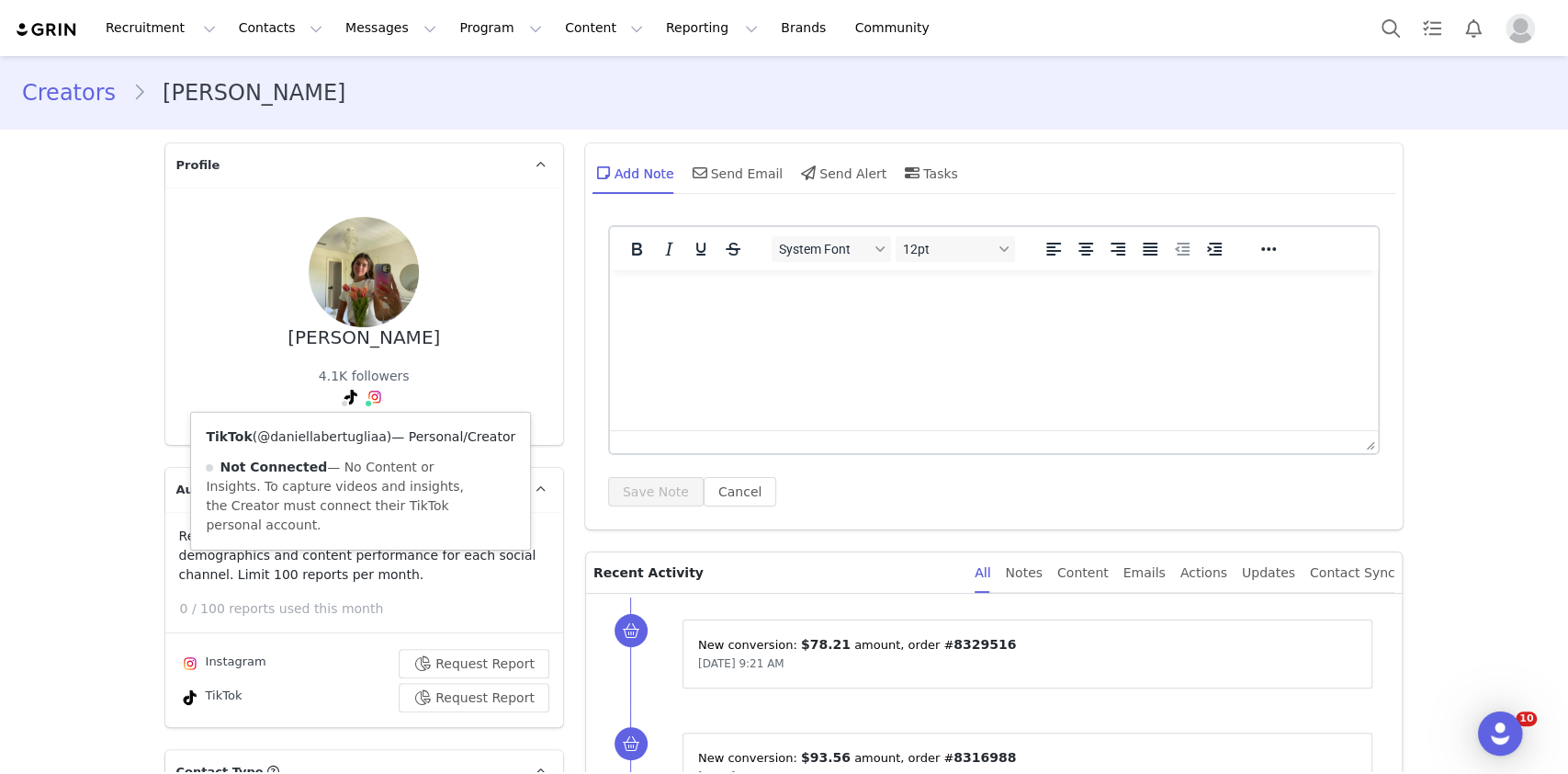
click at [331, 430] on link "@daniellabertugliaa" at bounding box center [322, 436] width 130 height 14
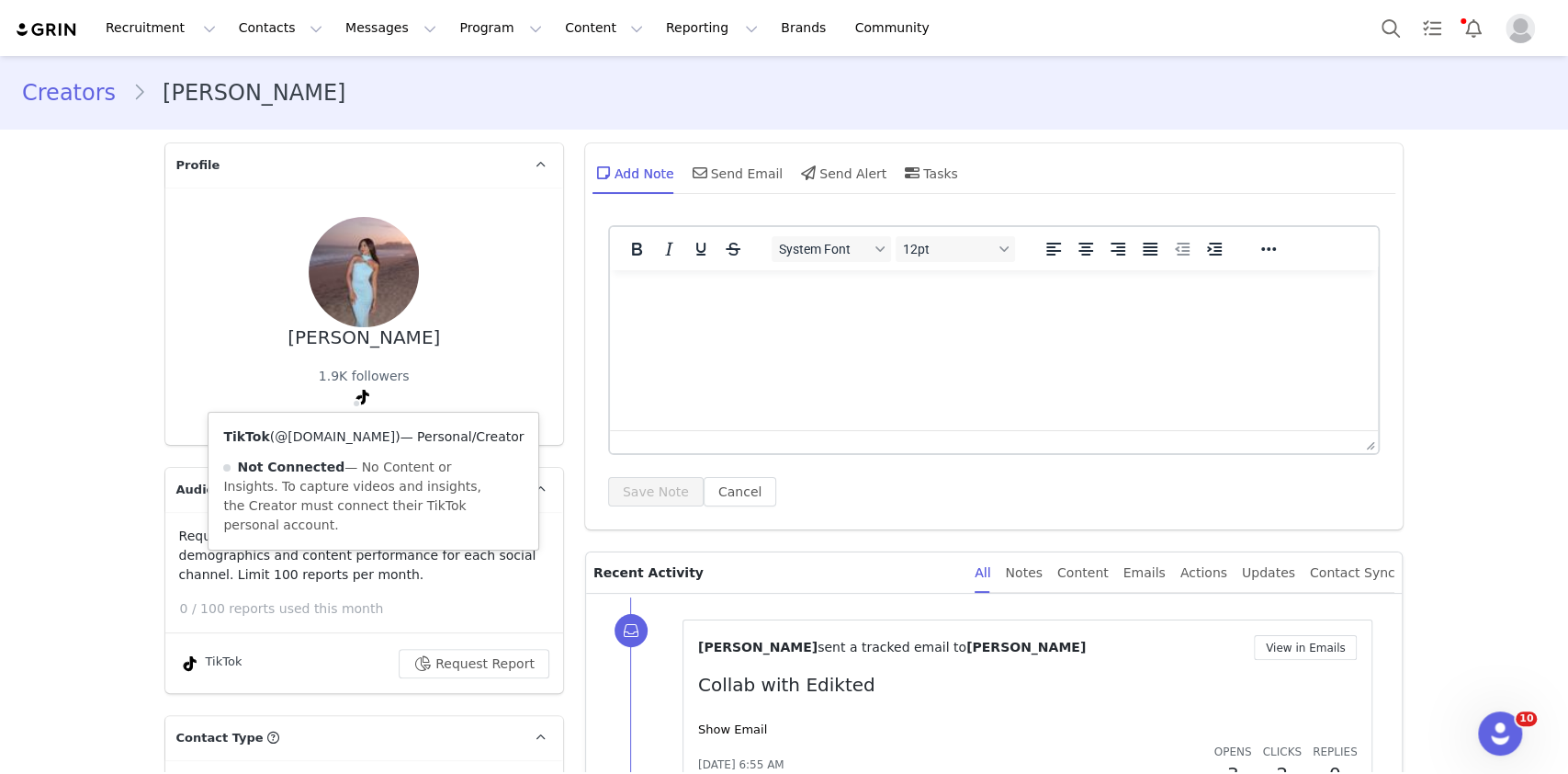
click at [323, 429] on link "@[DOMAIN_NAME]" at bounding box center [334, 436] width 120 height 14
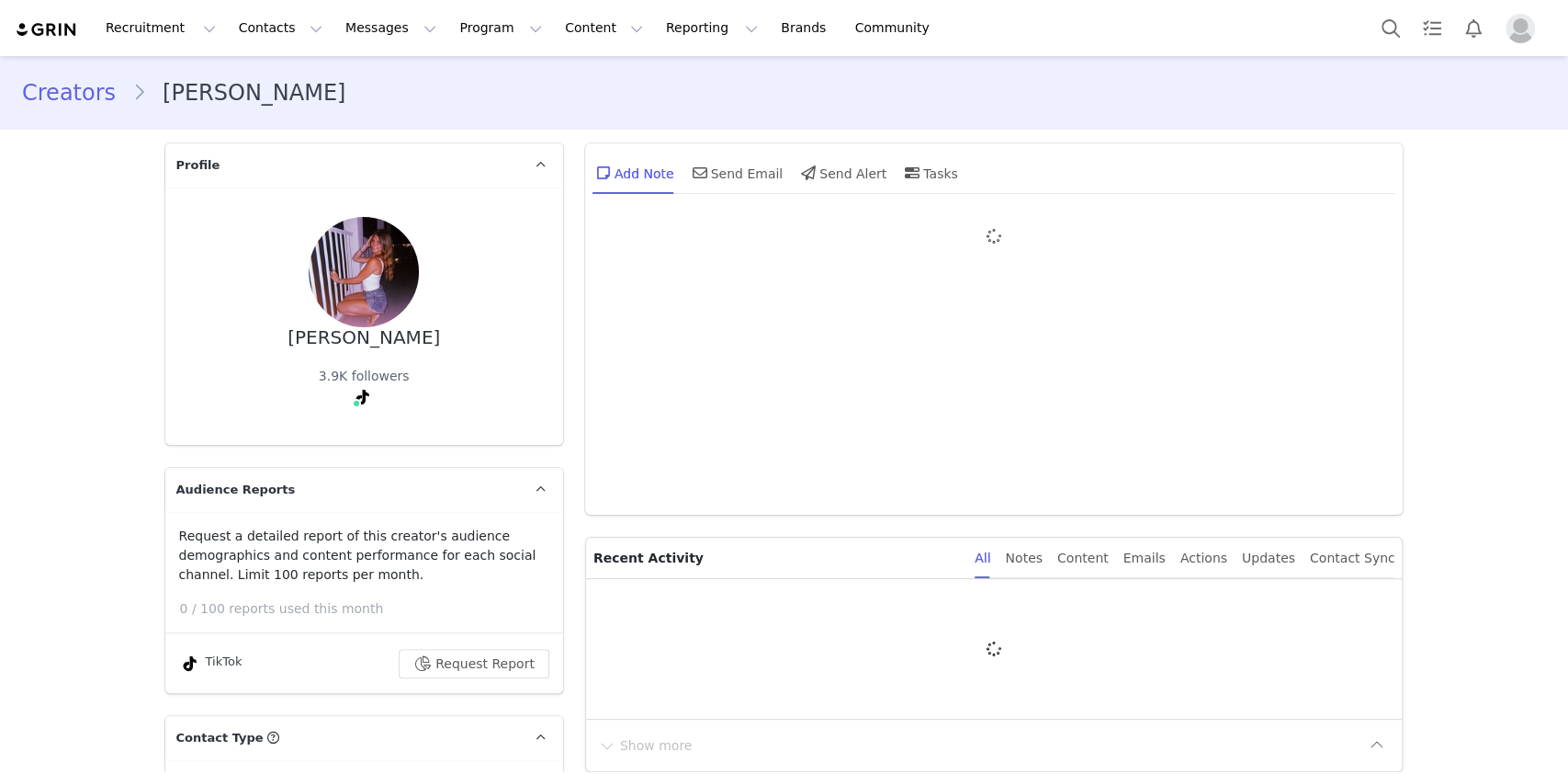
type input "+1 ([GEOGRAPHIC_DATA])"
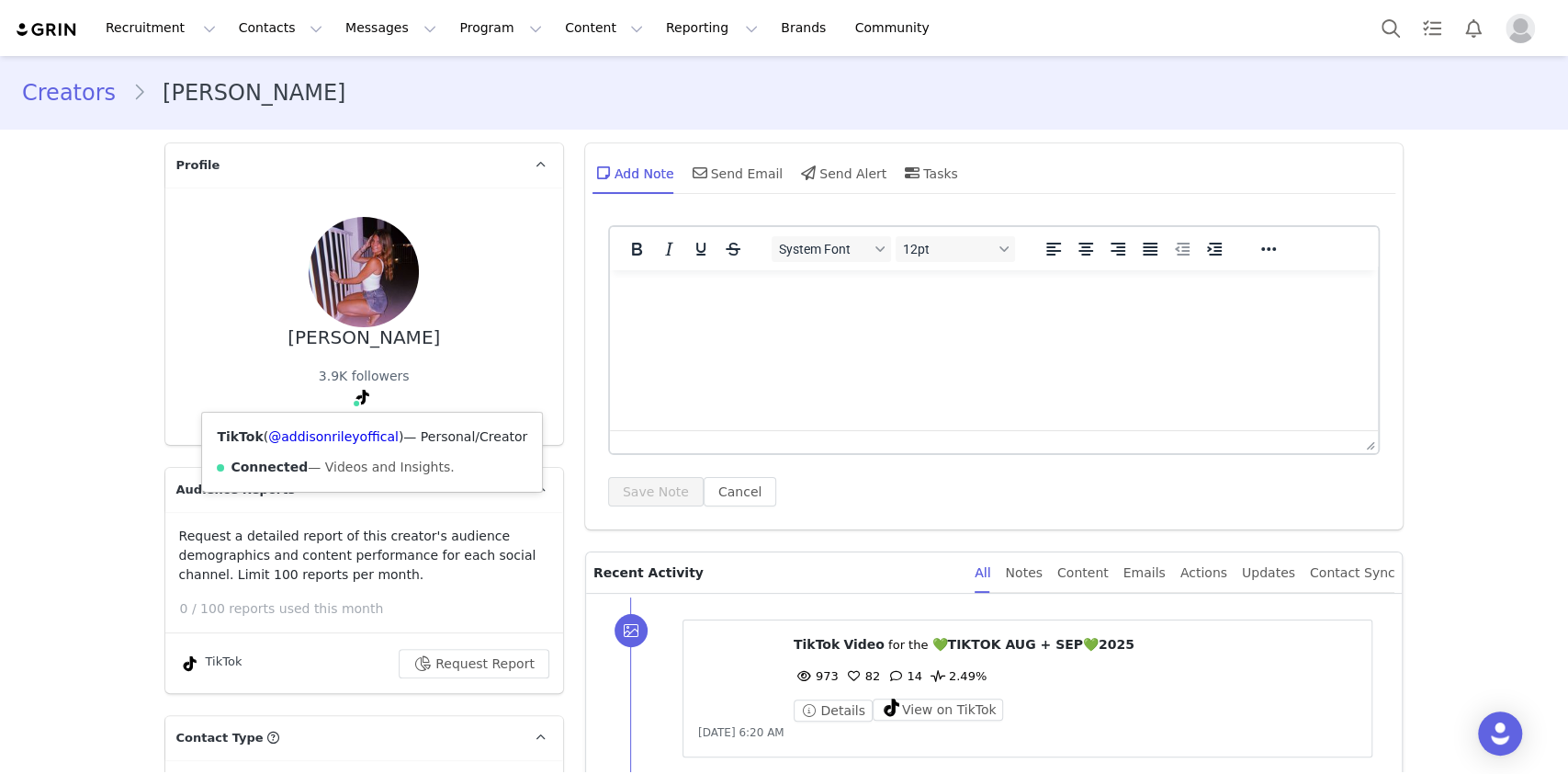
click at [346, 426] on div "TikTok ( @addisonrileyoffical ) — Personal/Creator Connected — Videos and Insig…" at bounding box center [373, 452] width 340 height 79
click at [349, 430] on link "@addisonrileyoffical" at bounding box center [333, 436] width 131 height 14
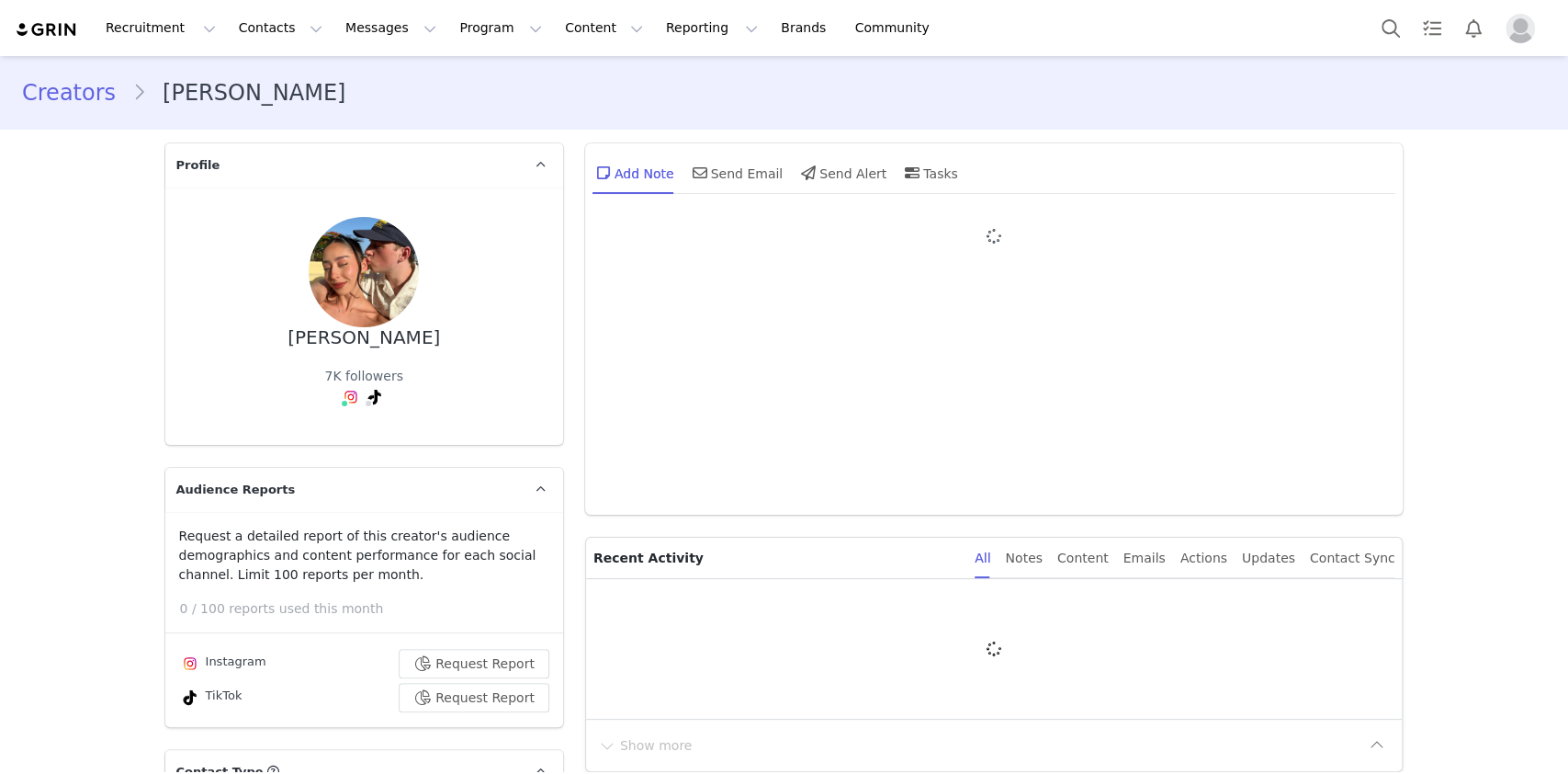
type input "+1 ([GEOGRAPHIC_DATA])"
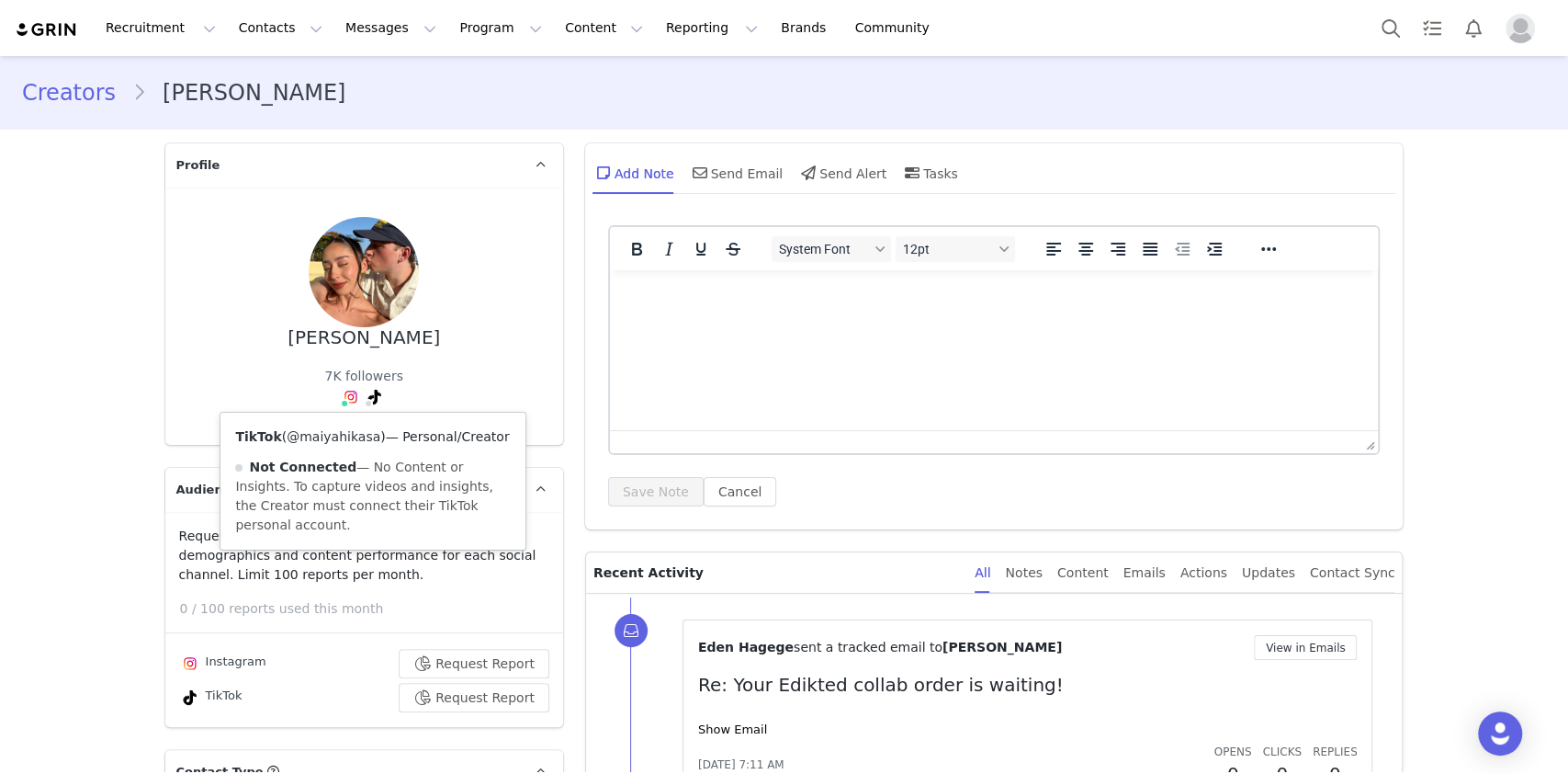
click at [357, 439] on link "@maiyahikasa" at bounding box center [333, 436] width 94 height 14
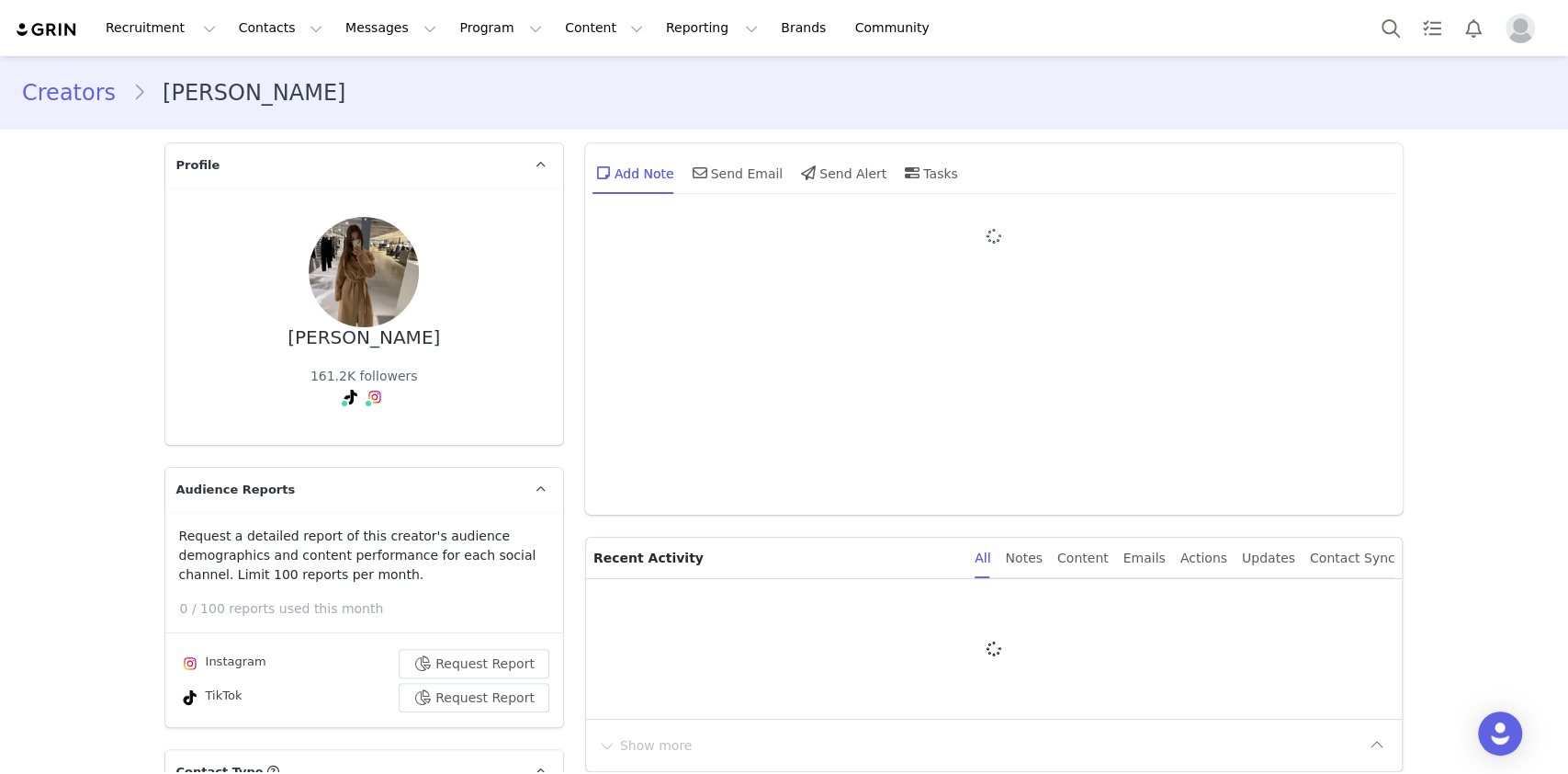
type input "+1 ([GEOGRAPHIC_DATA])"
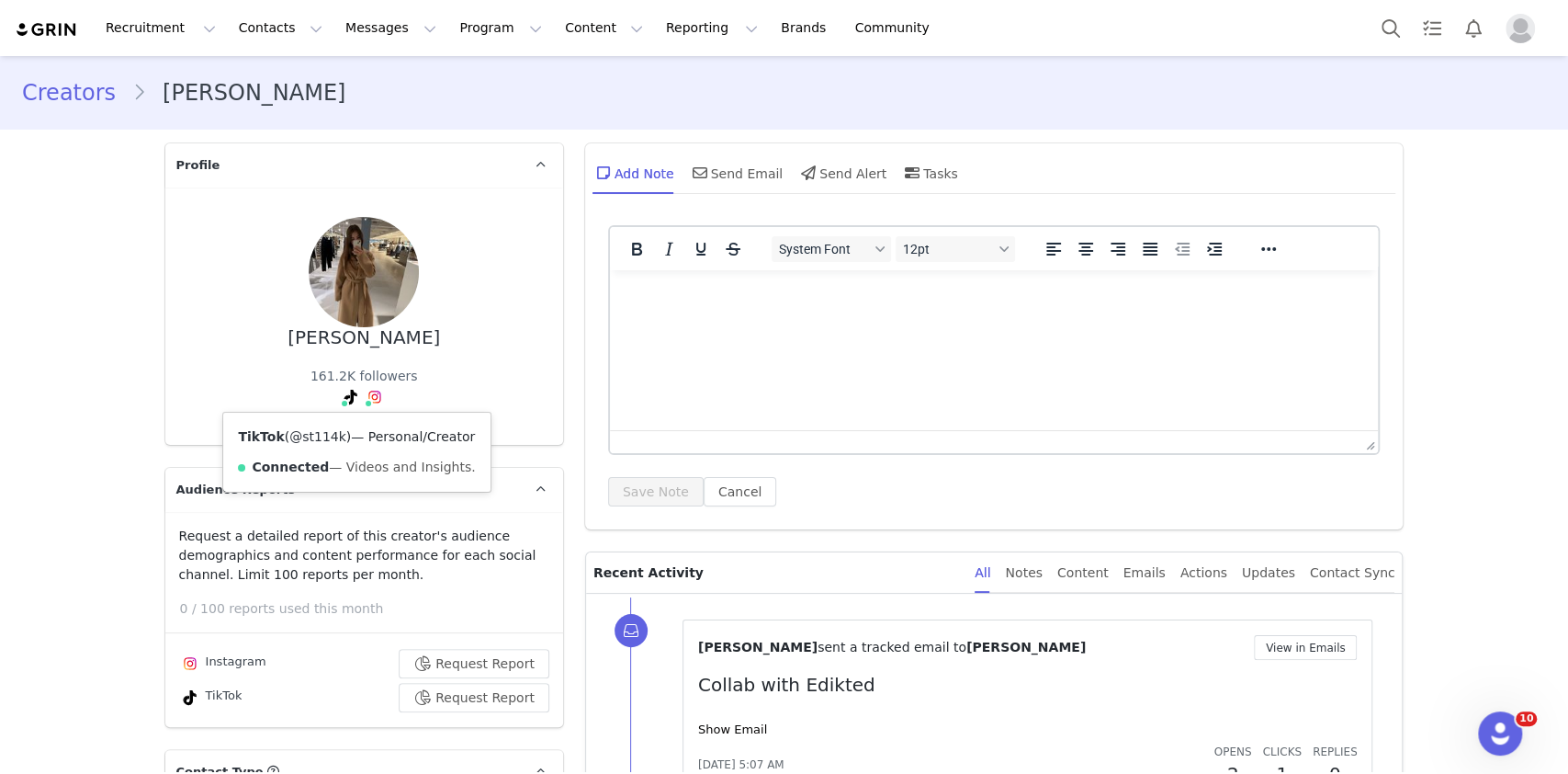
click at [324, 441] on link "@st114k" at bounding box center [318, 436] width 57 height 14
